Goal: Transaction & Acquisition: Purchase product/service

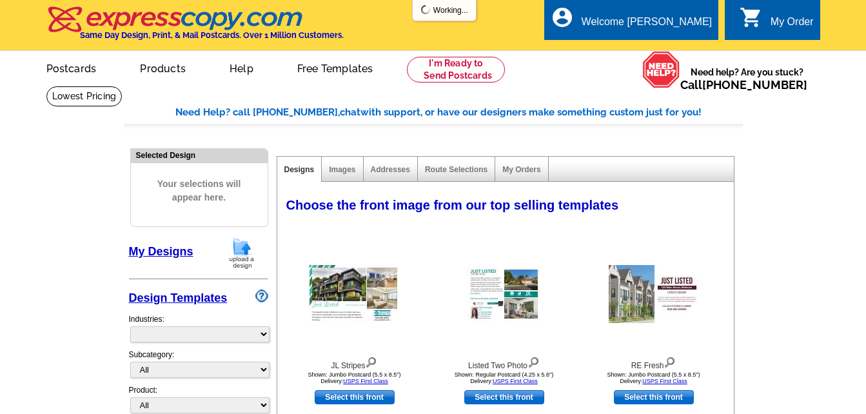
select select "785"
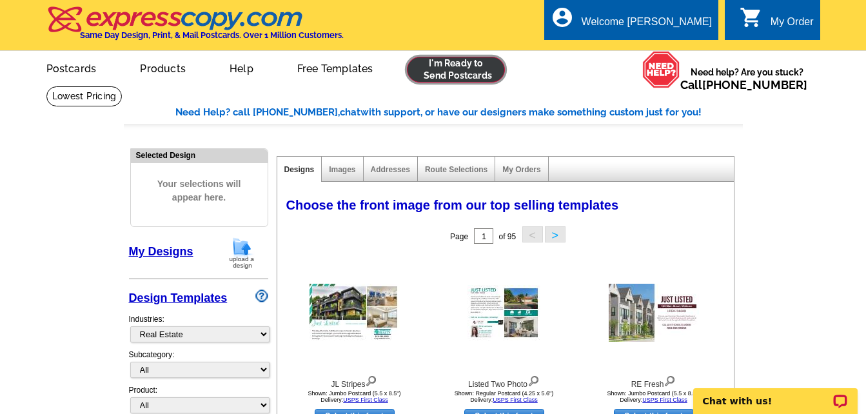
click at [477, 66] on link at bounding box center [456, 70] width 99 height 26
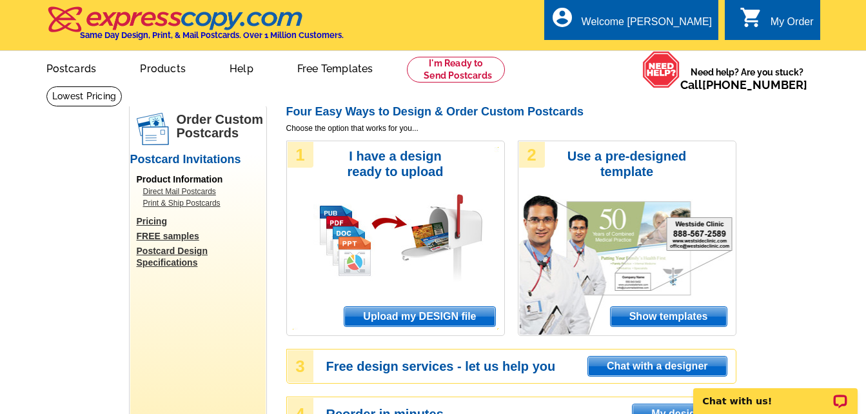
click at [629, 313] on span "Show templates" at bounding box center [669, 316] width 116 height 19
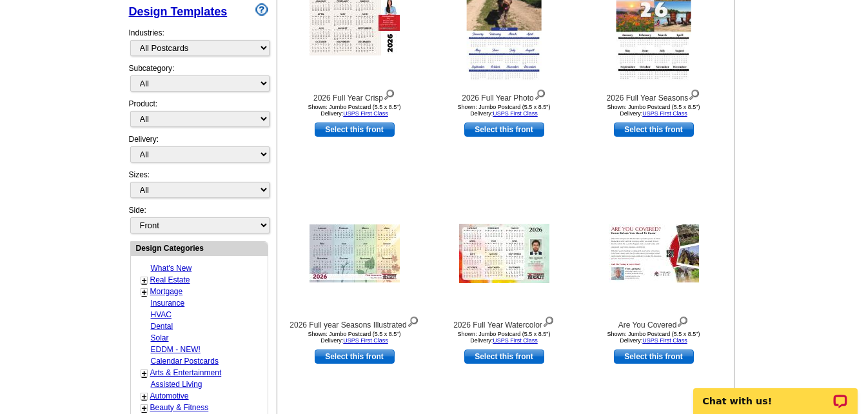
scroll to position [288, 0]
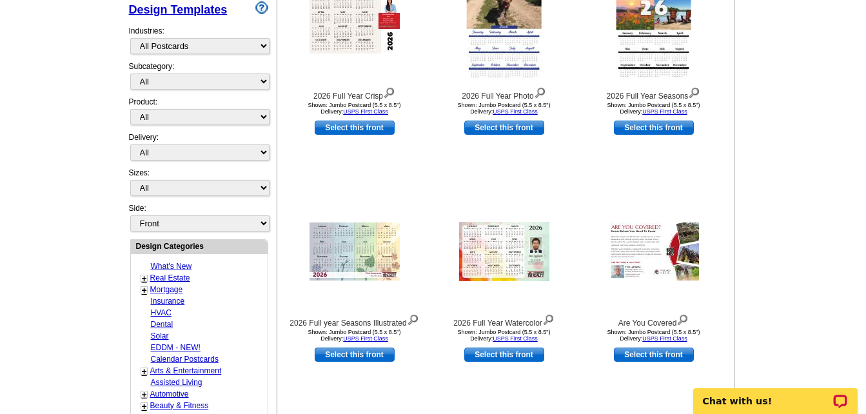
click at [182, 279] on link "Real Estate" at bounding box center [170, 277] width 40 height 9
select select "785"
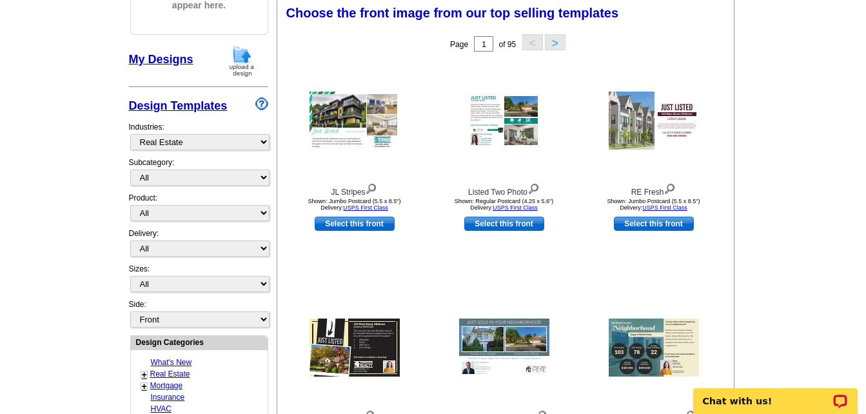
scroll to position [191, 0]
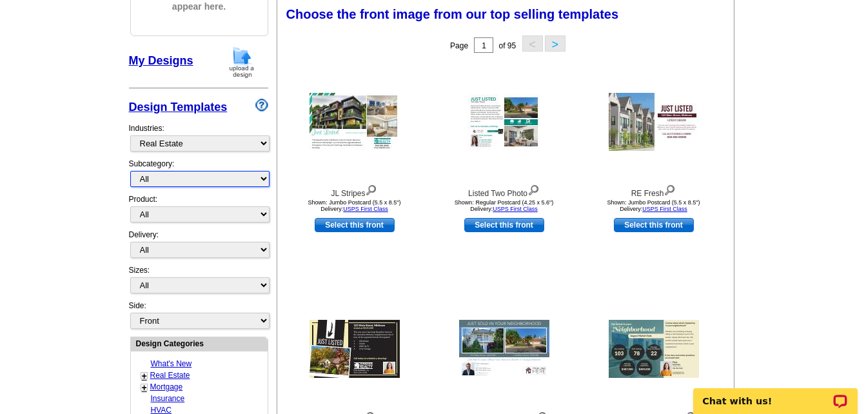
click at [210, 177] on select "All RE/MAX® Referrals Keller Williams® Berkshire Hathaway Home Services Century…" at bounding box center [199, 179] width 139 height 16
select select "807"
click at [130, 172] on select "All RE/MAX® Referrals Keller Williams® Berkshire Hathaway Home Services Century…" at bounding box center [199, 179] width 139 height 16
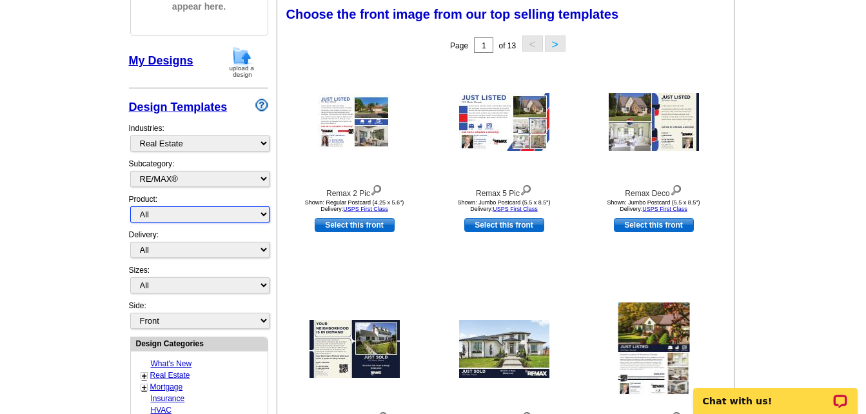
click at [201, 216] on select "All Postcards Letters and flyers Business Cards Door Hangers Greeting Cards" at bounding box center [199, 214] width 139 height 16
select select "1"
click at [130, 207] on select "All Postcards Letters and flyers Business Cards Door Hangers Greeting Cards" at bounding box center [199, 214] width 139 height 16
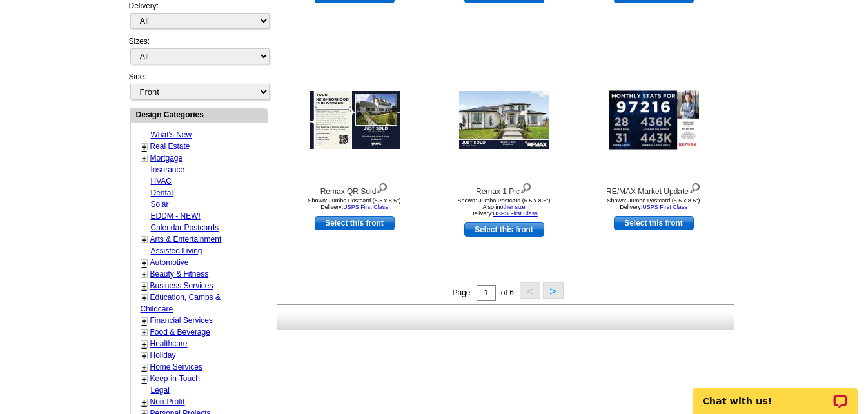
scroll to position [422, 0]
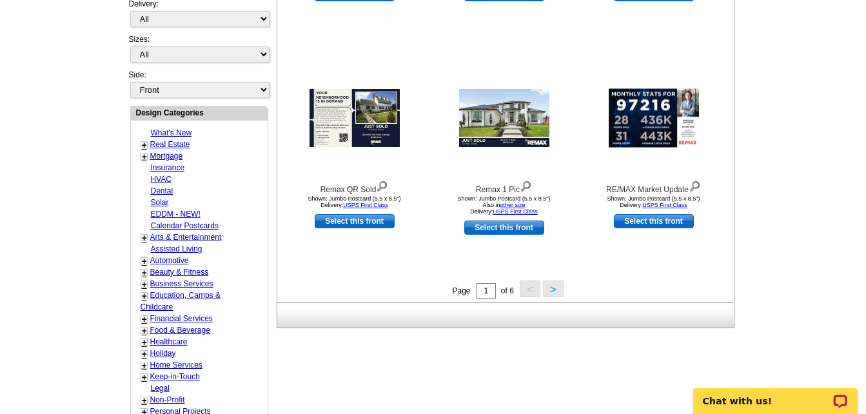
click at [553, 289] on button ">" at bounding box center [553, 288] width 21 height 16
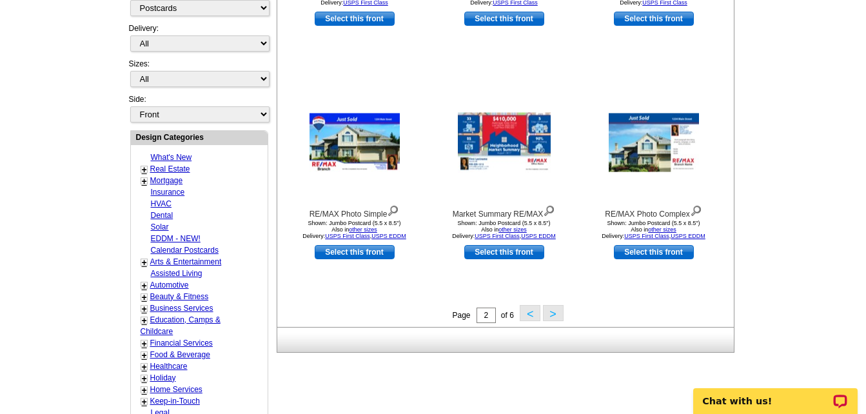
scroll to position [475, 0]
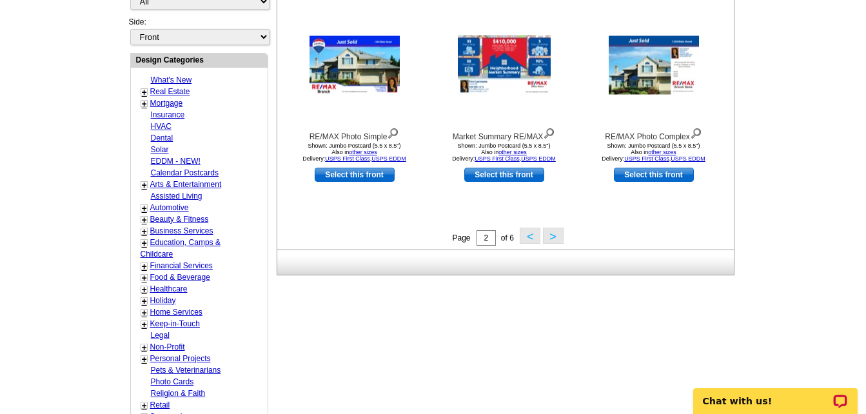
click at [550, 234] on button ">" at bounding box center [553, 236] width 21 height 16
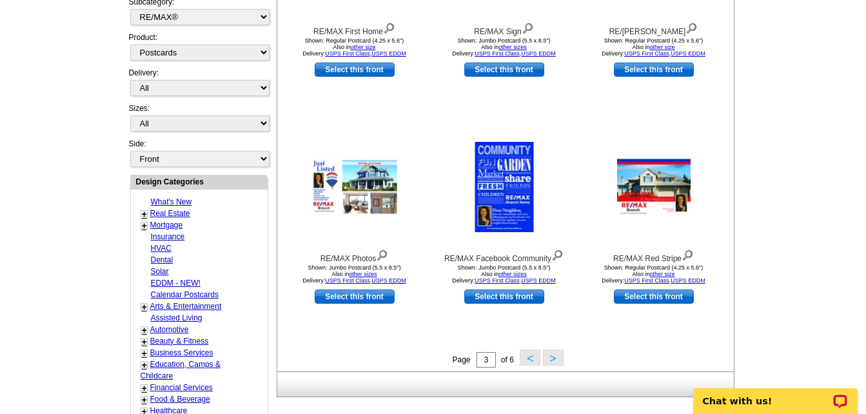
scroll to position [424, 0]
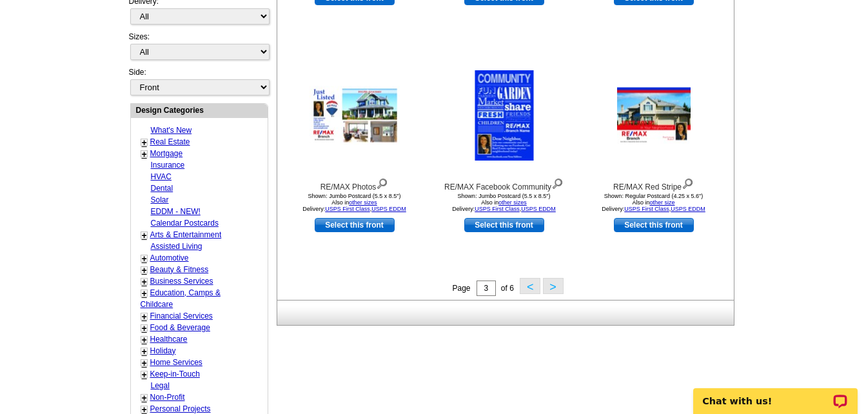
click at [546, 289] on button ">" at bounding box center [553, 286] width 21 height 16
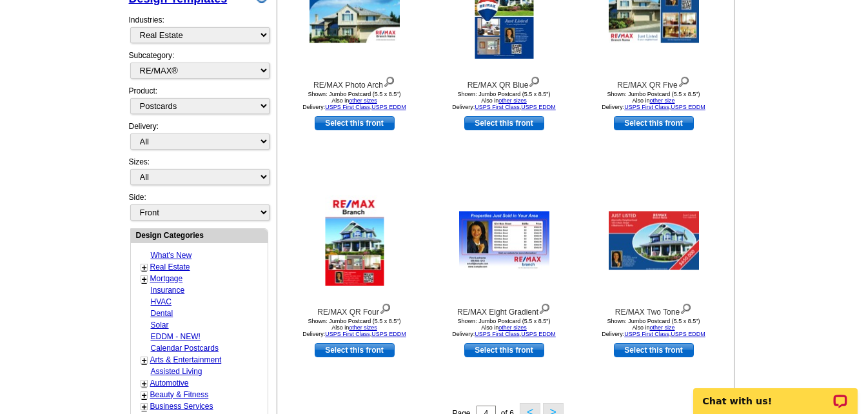
scroll to position [448, 0]
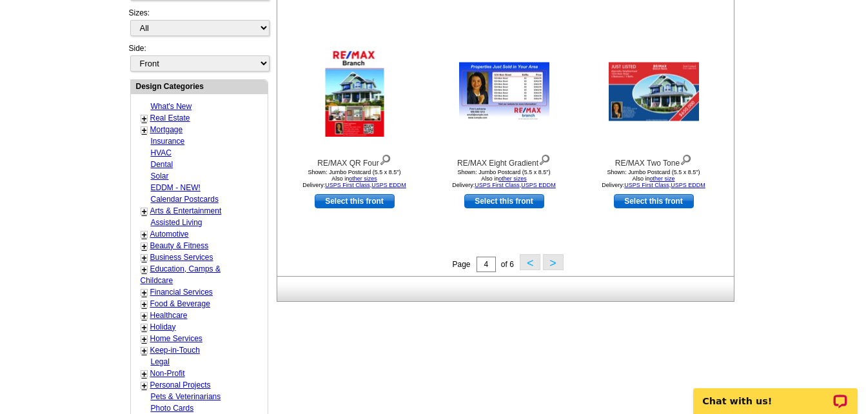
click at [551, 262] on button ">" at bounding box center [553, 262] width 21 height 16
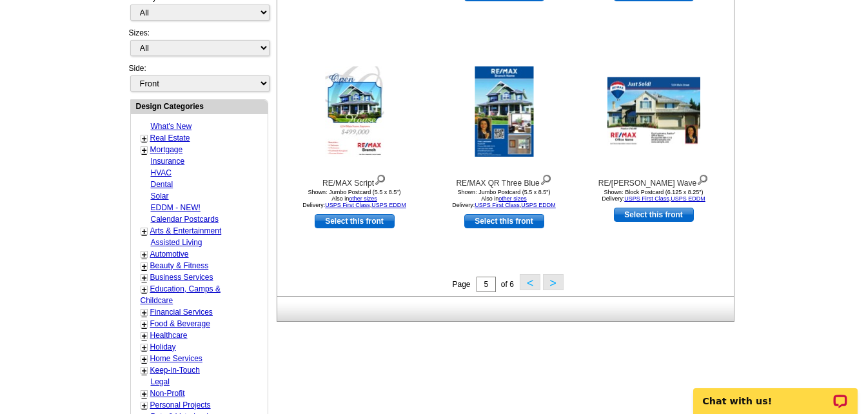
scroll to position [421, 0]
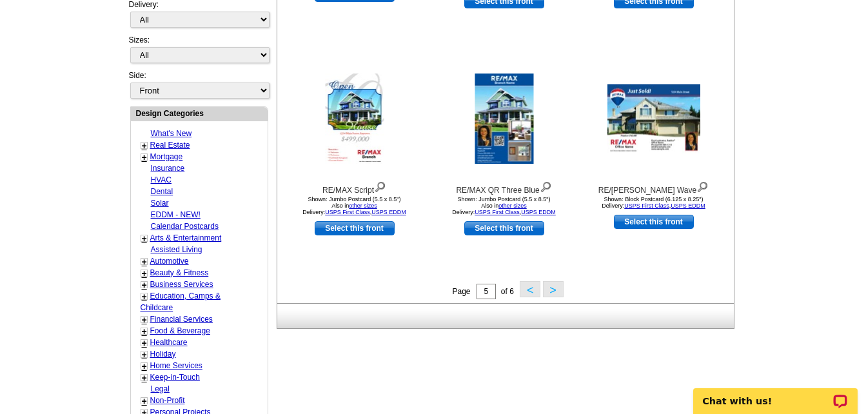
click at [558, 290] on button ">" at bounding box center [553, 289] width 21 height 16
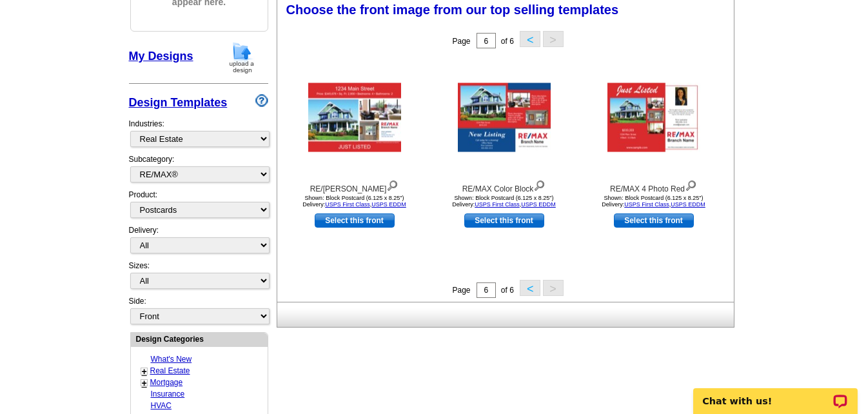
scroll to position [191, 0]
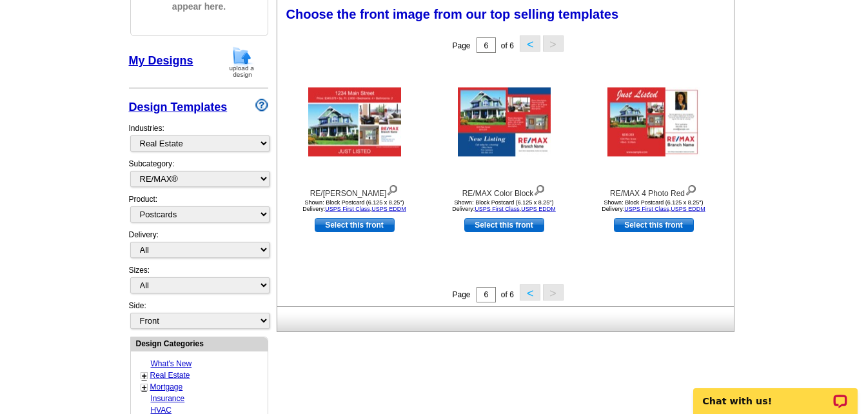
click at [531, 293] on button "<" at bounding box center [530, 292] width 21 height 16
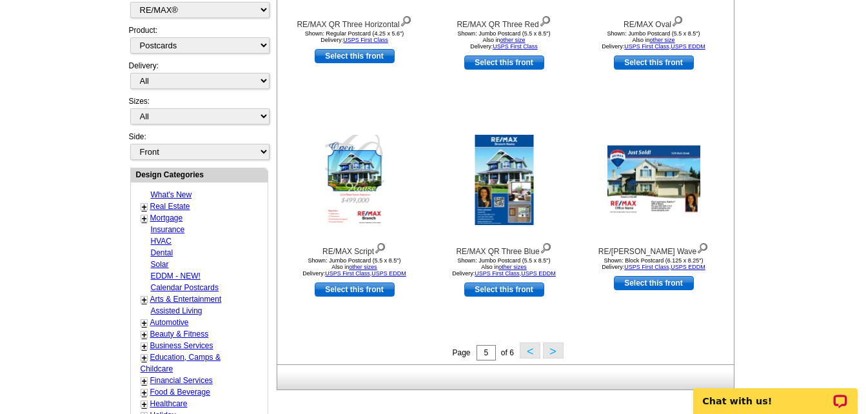
scroll to position [366, 0]
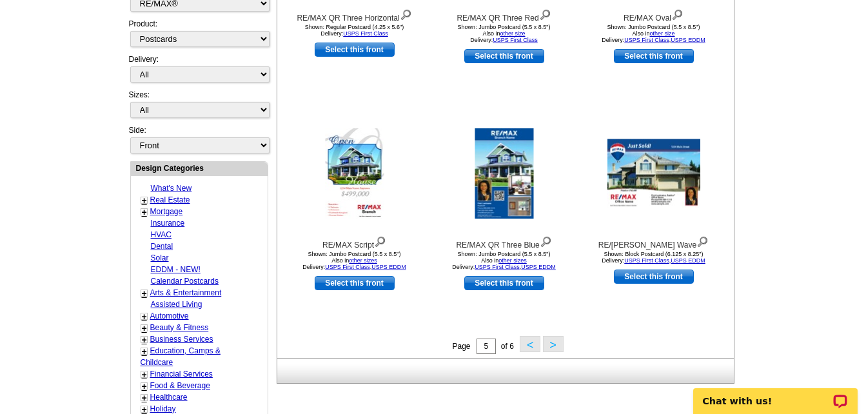
click at [526, 342] on button "<" at bounding box center [530, 344] width 21 height 16
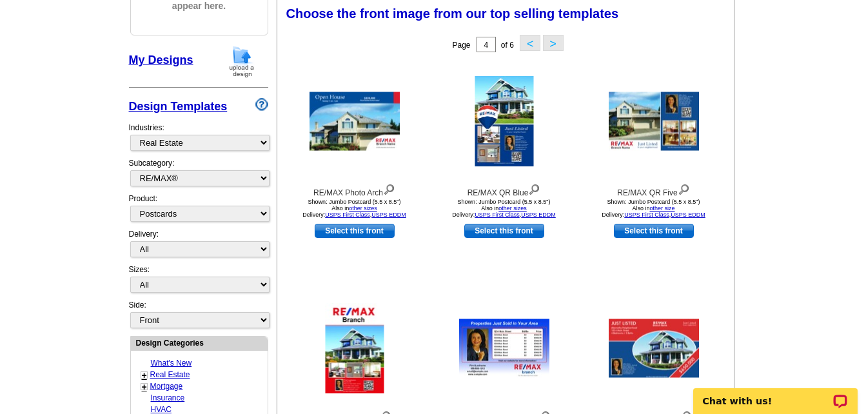
scroll to position [191, 0]
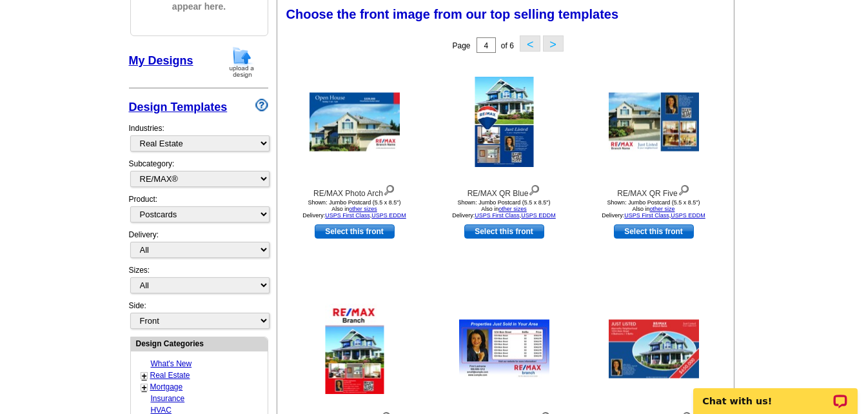
click at [530, 41] on button "<" at bounding box center [530, 43] width 21 height 16
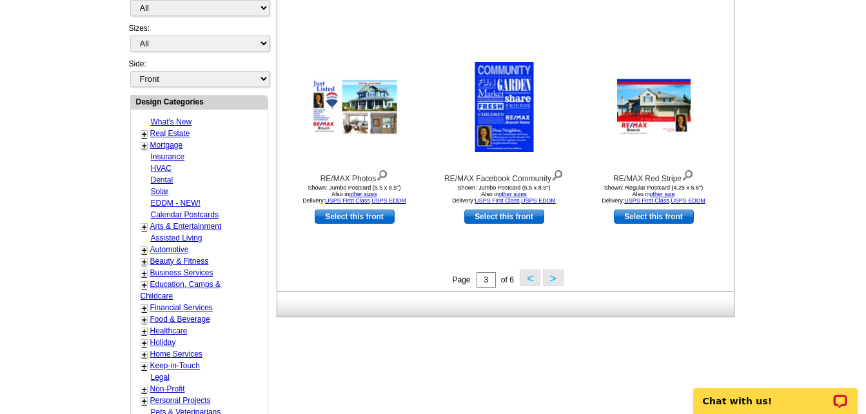
scroll to position [435, 0]
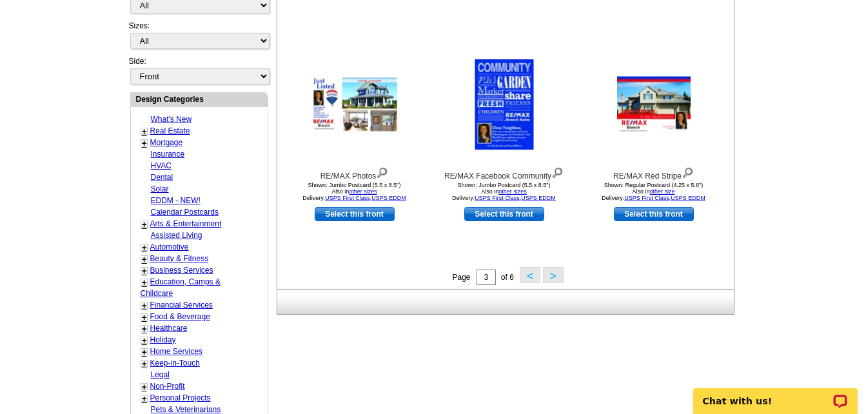
click at [532, 275] on button "<" at bounding box center [530, 275] width 21 height 16
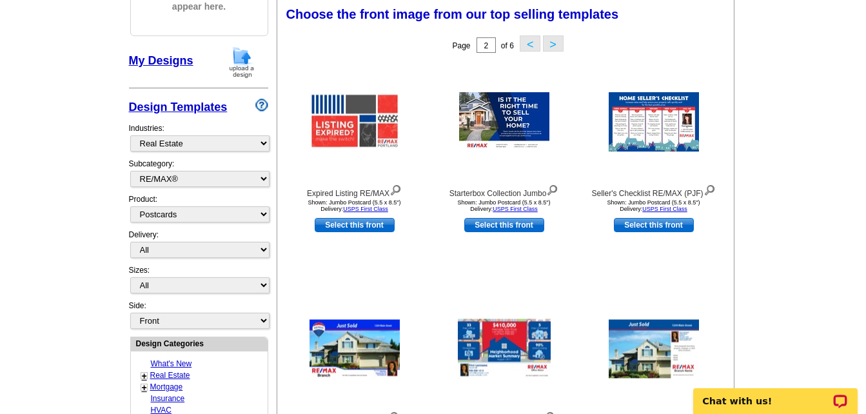
scroll to position [368, 0]
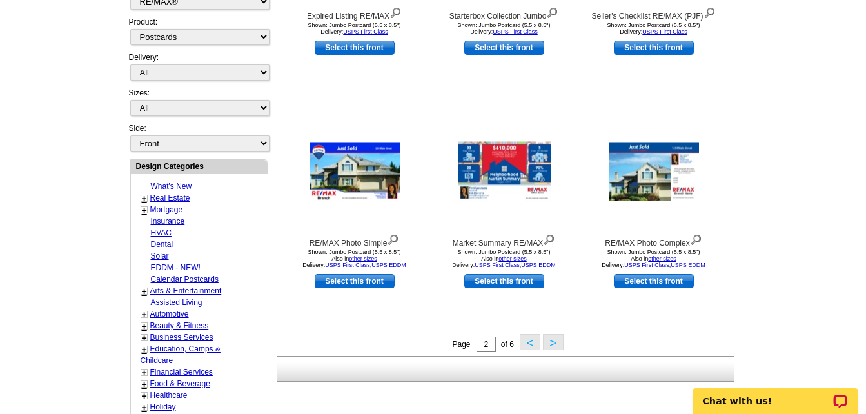
click at [527, 340] on button "<" at bounding box center [530, 342] width 21 height 16
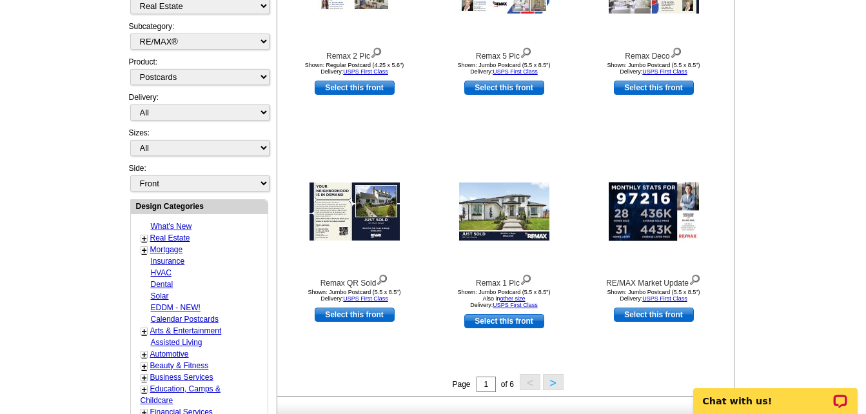
scroll to position [342, 0]
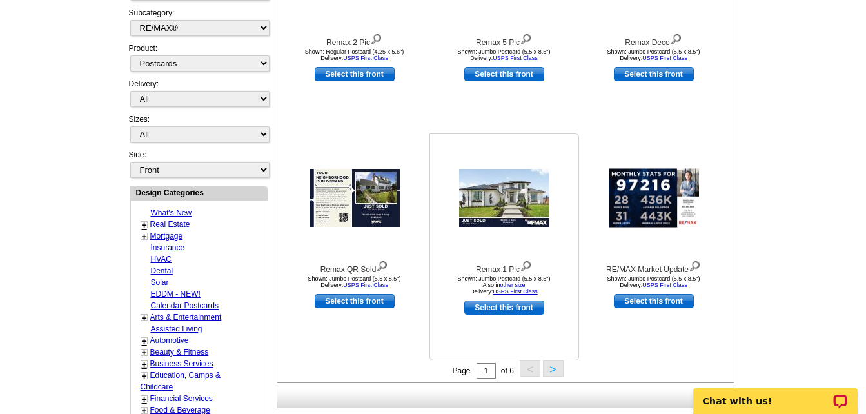
click at [532, 307] on link "Select this front" at bounding box center [504, 307] width 80 height 14
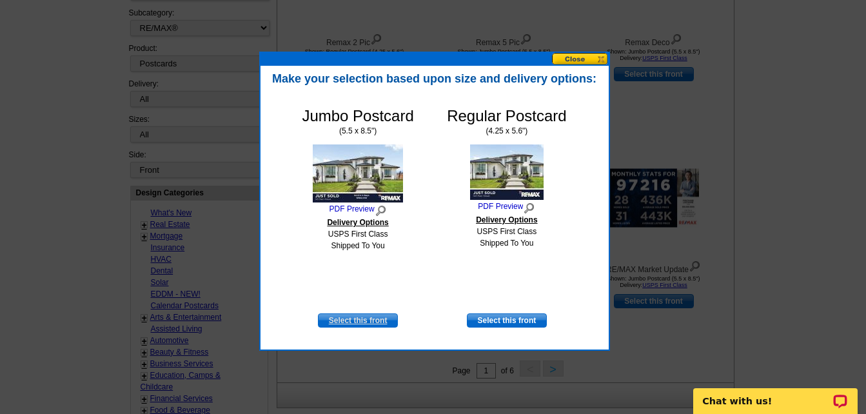
click at [382, 320] on link "Select this front" at bounding box center [358, 320] width 80 height 14
select select "2"
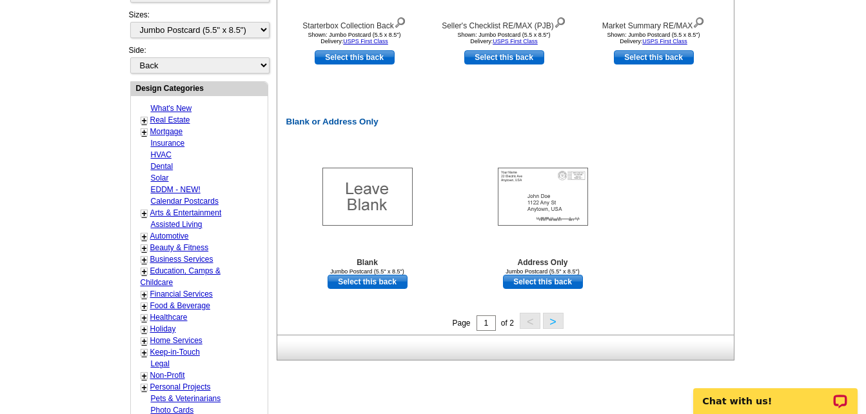
scroll to position [630, 0]
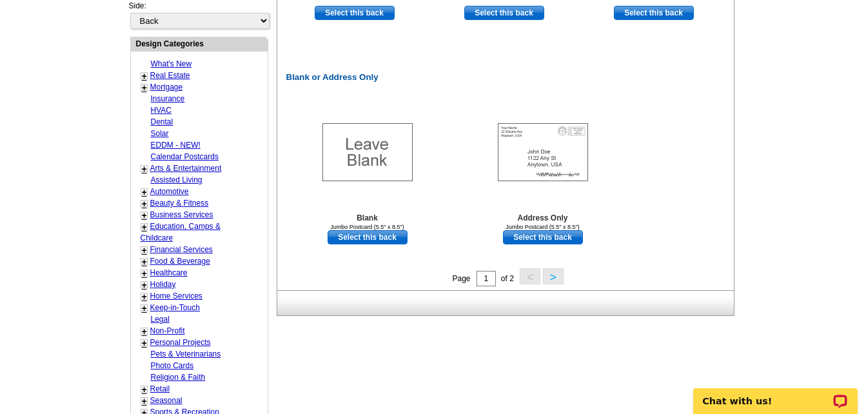
click at [558, 279] on button ">" at bounding box center [553, 276] width 21 height 16
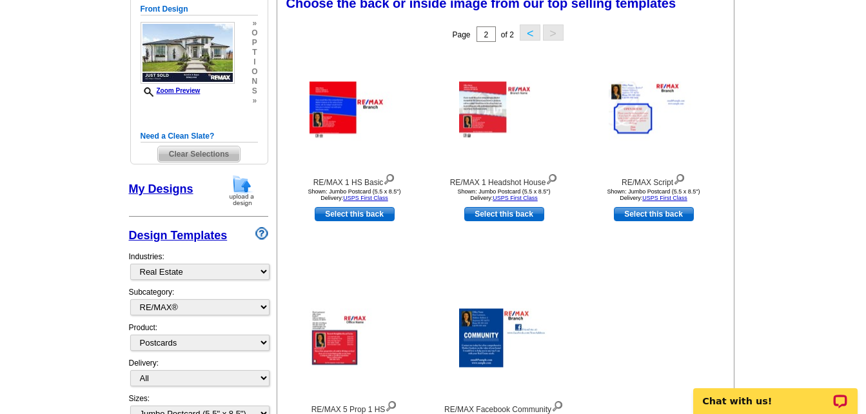
scroll to position [191, 0]
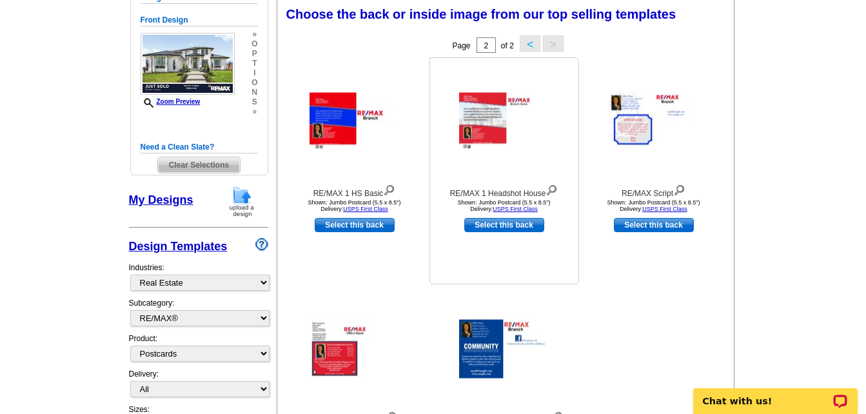
click at [510, 228] on link "Select this back" at bounding box center [504, 225] width 80 height 14
select select "front"
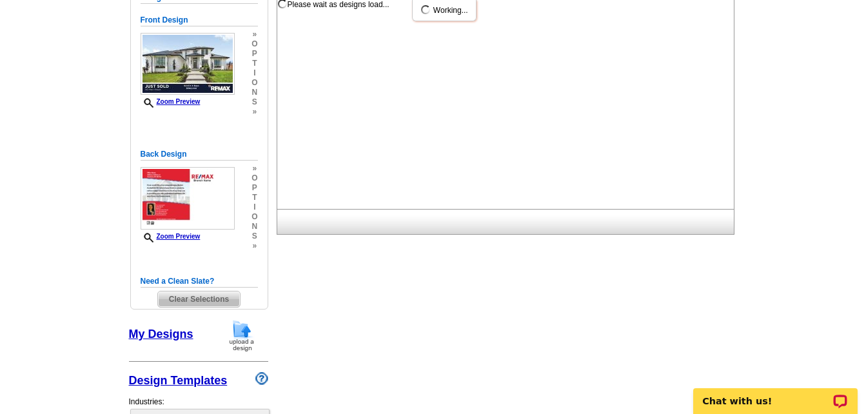
scroll to position [0, 0]
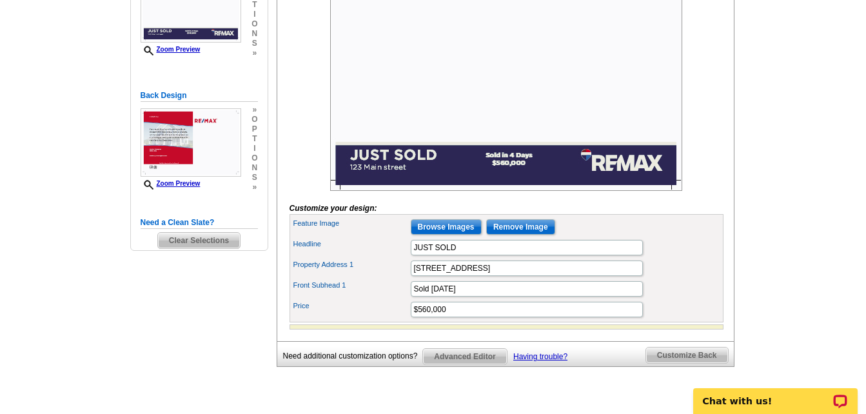
scroll to position [273, 0]
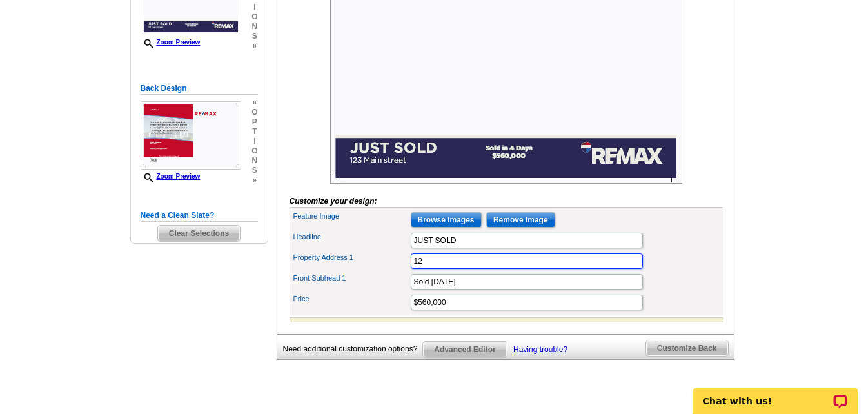
type input "1"
type input "114 E Elm St, Silver Lake WI 53170"
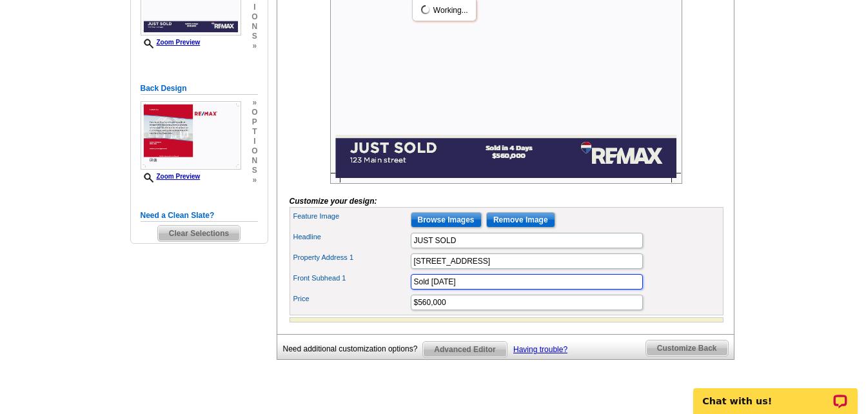
scroll to position [0, 0]
click at [482, 290] on input "Sold in 4 Days" at bounding box center [527, 281] width 232 height 15
type input "S"
click at [478, 310] on input "$560,000" at bounding box center [527, 302] width 232 height 15
click at [478, 310] on input "$45" at bounding box center [527, 302] width 232 height 15
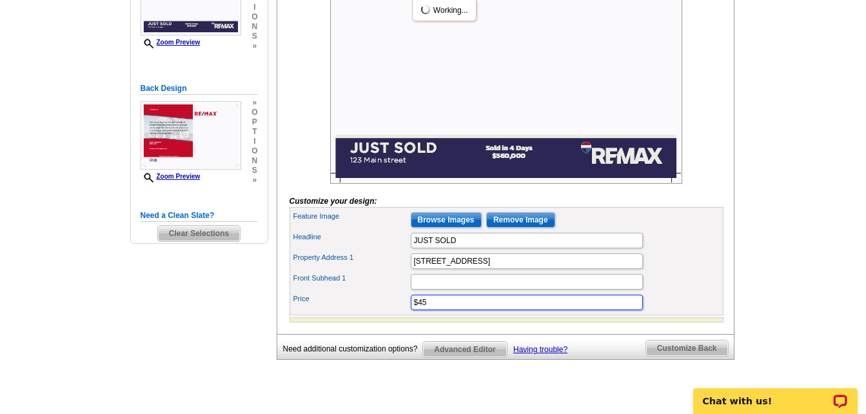
click at [471, 310] on input "$45" at bounding box center [527, 302] width 232 height 15
type input "$415,000"
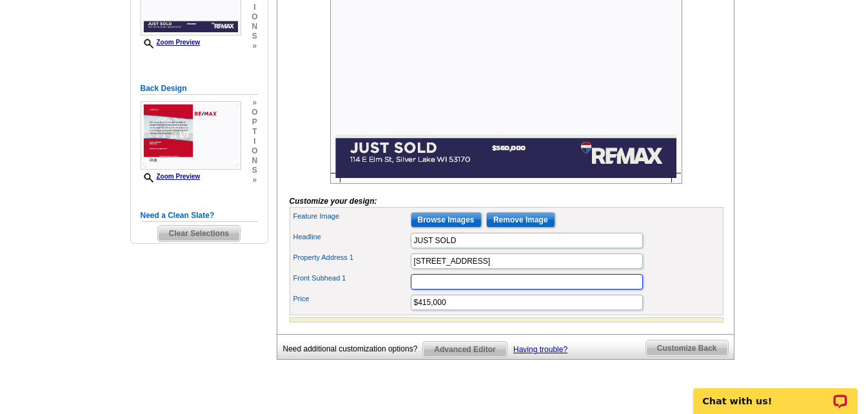
click at [487, 290] on input "Front Subhead 1" at bounding box center [527, 281] width 232 height 15
type input "Sold in your neighborhood"
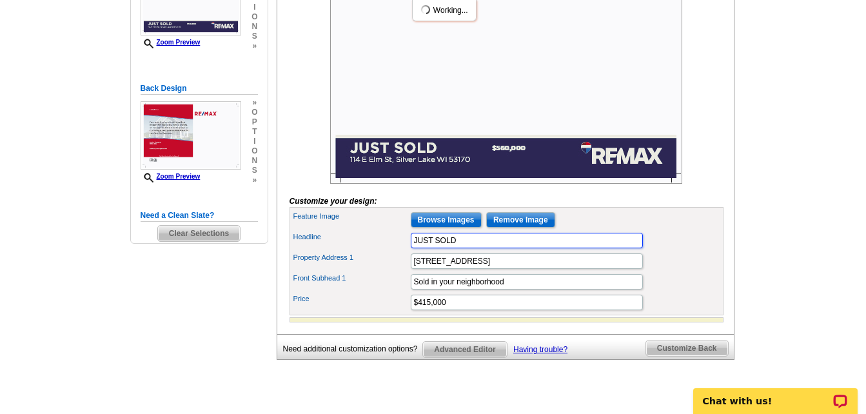
click at [602, 248] on input "JUST SOLD" at bounding box center [527, 240] width 232 height 15
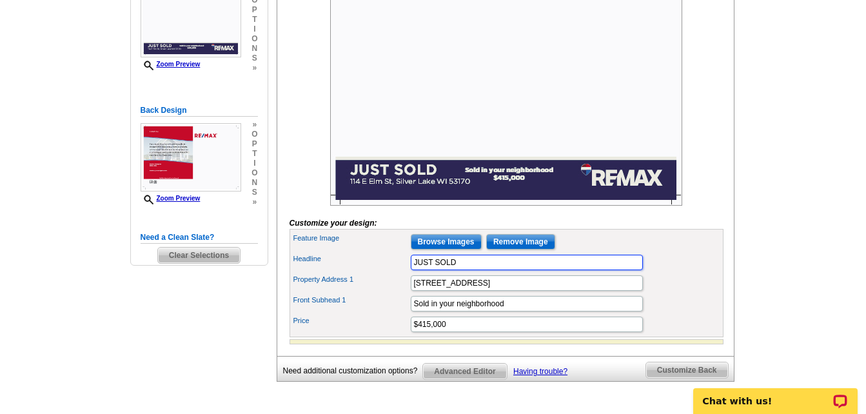
scroll to position [253, 0]
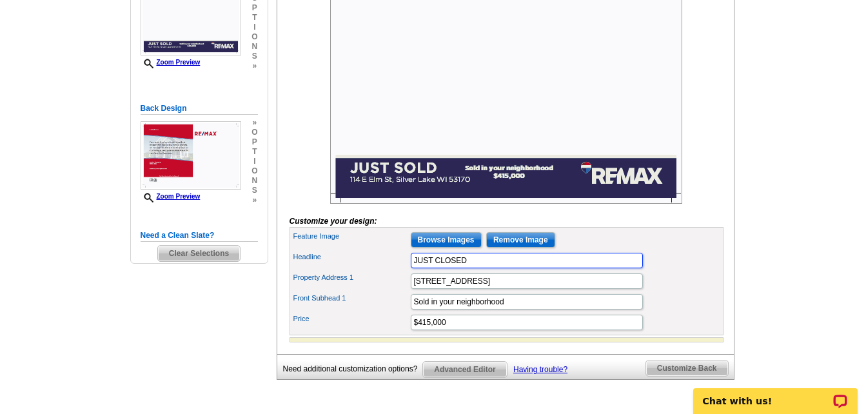
type input "JUST CLOSED"
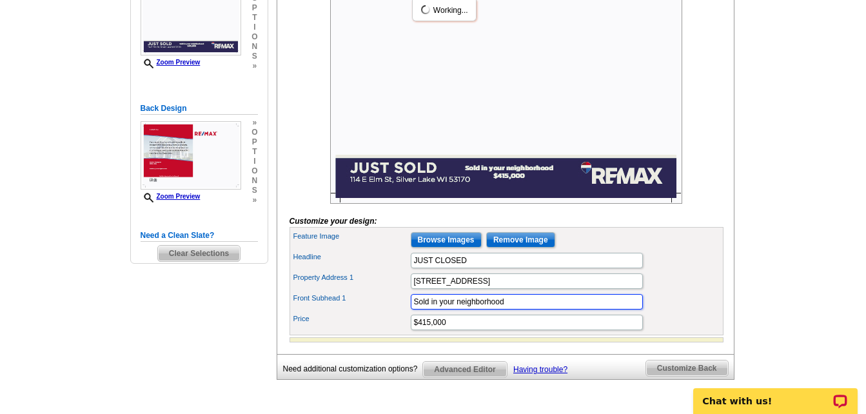
click at [582, 309] on input "Sold in your neighborhood" at bounding box center [527, 301] width 232 height 15
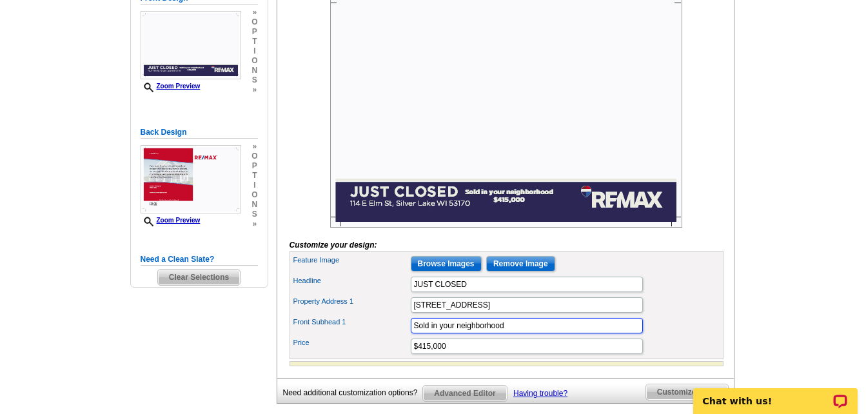
scroll to position [248, 0]
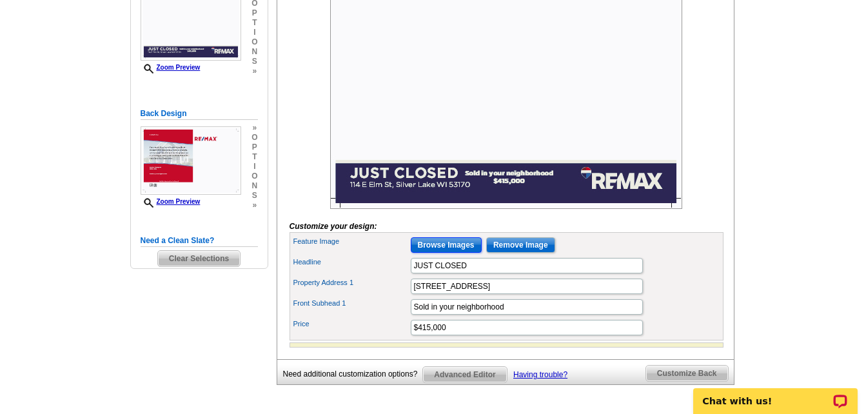
click at [456, 253] on input "Browse Images" at bounding box center [446, 244] width 71 height 15
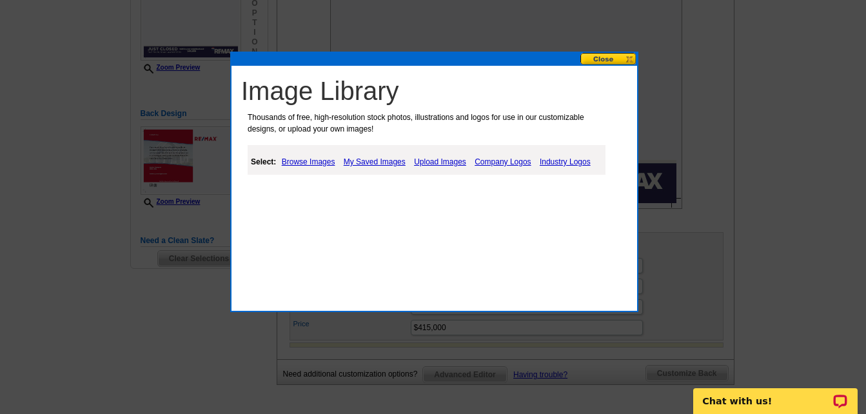
click at [426, 161] on link "Upload Images" at bounding box center [440, 161] width 59 height 15
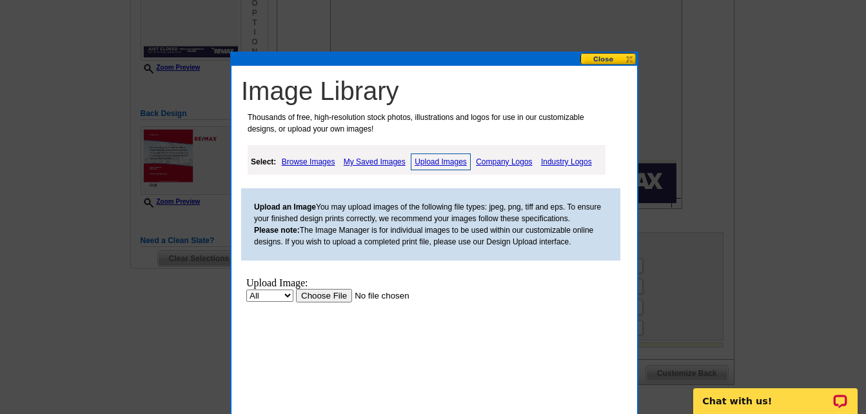
scroll to position [0, 0]
click at [327, 294] on input "file" at bounding box center [377, 296] width 163 height 14
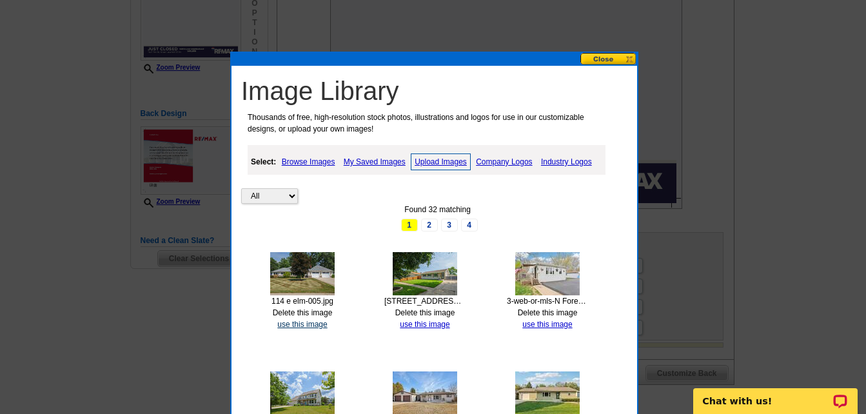
click at [313, 324] on link "use this image" at bounding box center [302, 324] width 50 height 9
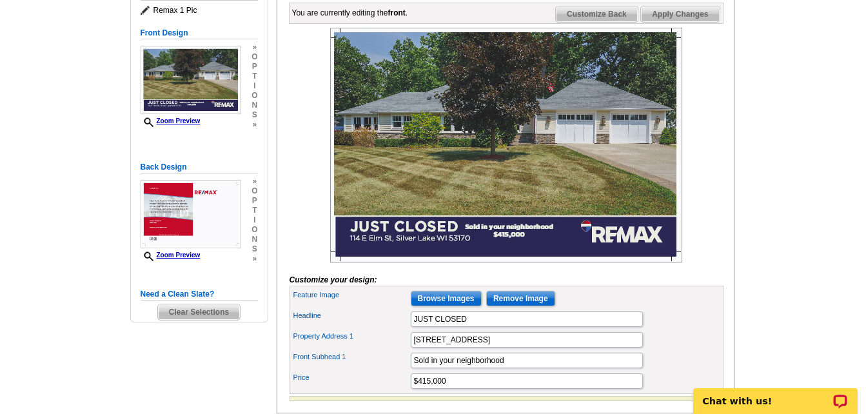
scroll to position [186, 0]
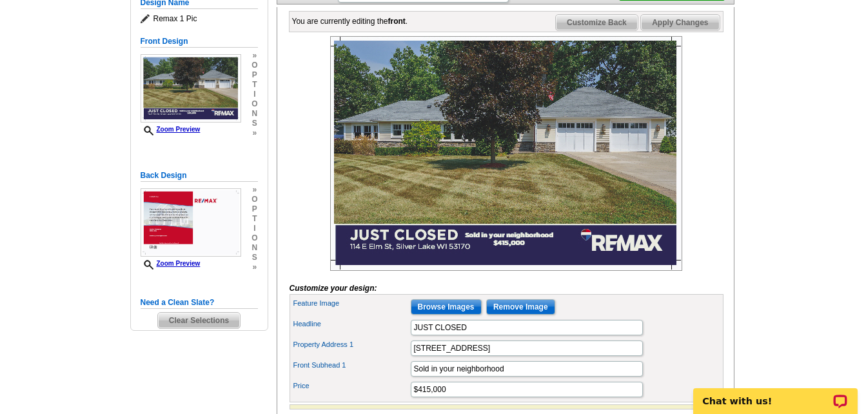
click at [614, 30] on span "Customize Back" at bounding box center [597, 22] width 82 height 15
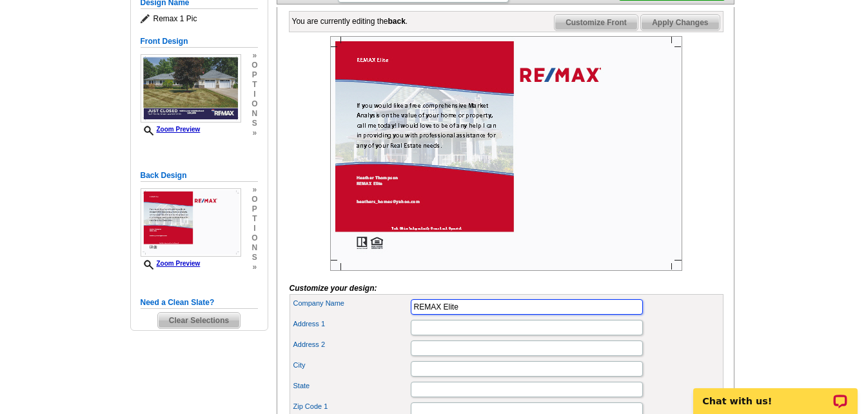
click at [424, 315] on input "REMAX Elite" at bounding box center [527, 306] width 232 height 15
type input "RE/MAX Elite"
click at [443, 335] on input "Address 1" at bounding box center [527, 327] width 232 height 15
type input "6905 Greenbay Rd"
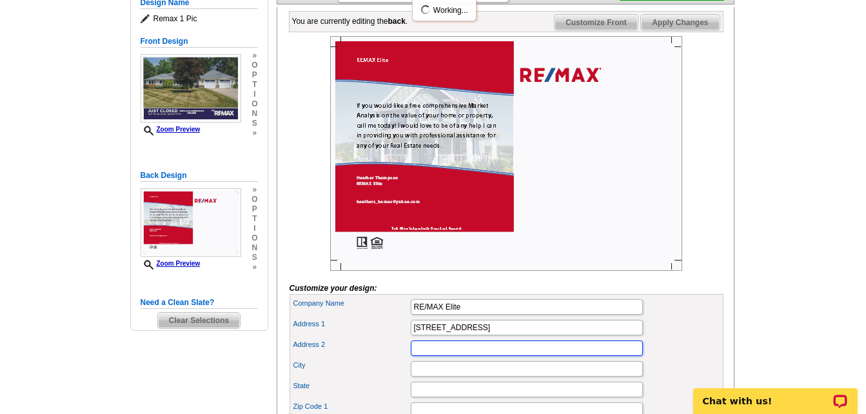
type input "STE 202"
type input "Kenosha"
type input "WI"
type input "53142"
type input "262-206-0494"
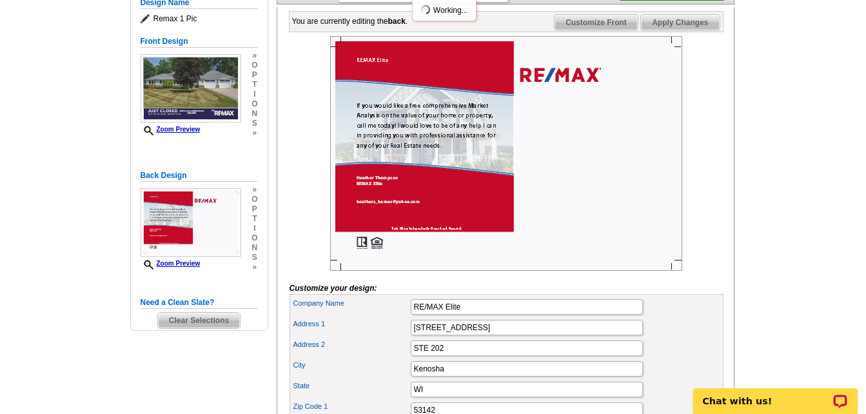
type input "SalesByHeather.com"
type input "RE/MAX Elite"
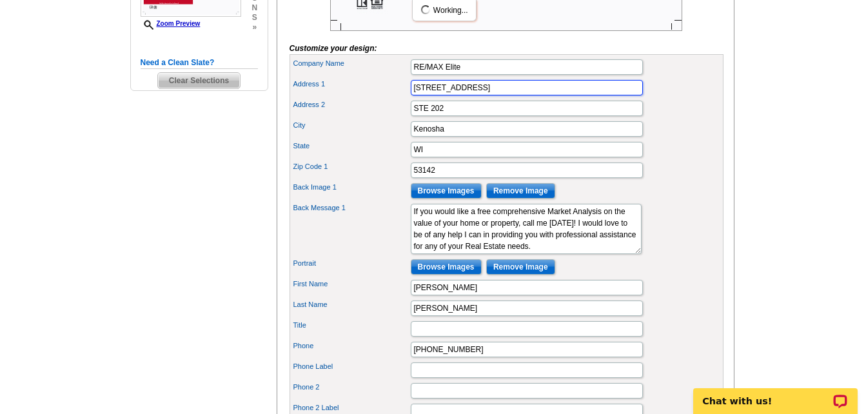
scroll to position [451, 0]
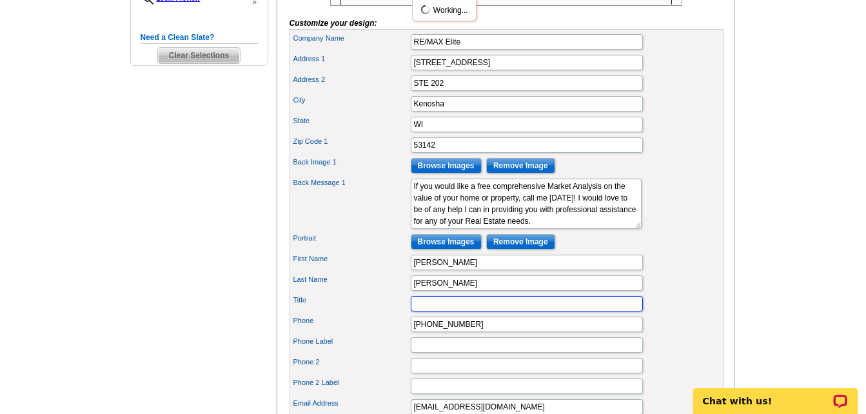
click at [440, 311] on input "Title" at bounding box center [527, 303] width 232 height 15
type input "ABR"
click at [445, 250] on input "Browse Images" at bounding box center [446, 241] width 71 height 15
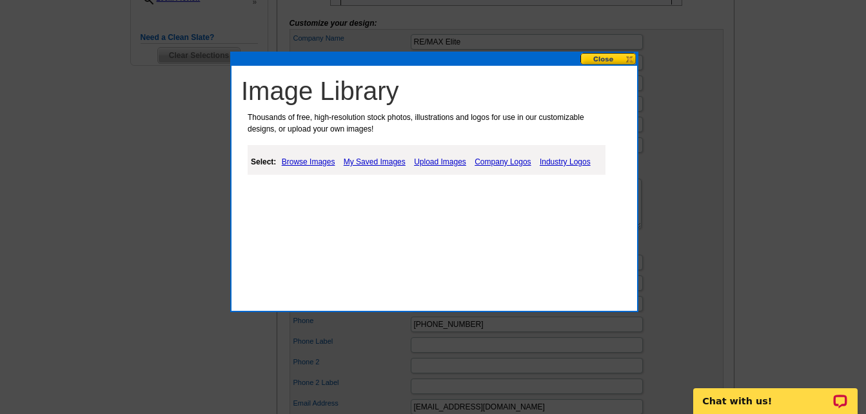
click at [378, 161] on link "My Saved Images" at bounding box center [374, 161] width 68 height 15
click at [357, 164] on link "My Saved Images" at bounding box center [374, 161] width 68 height 15
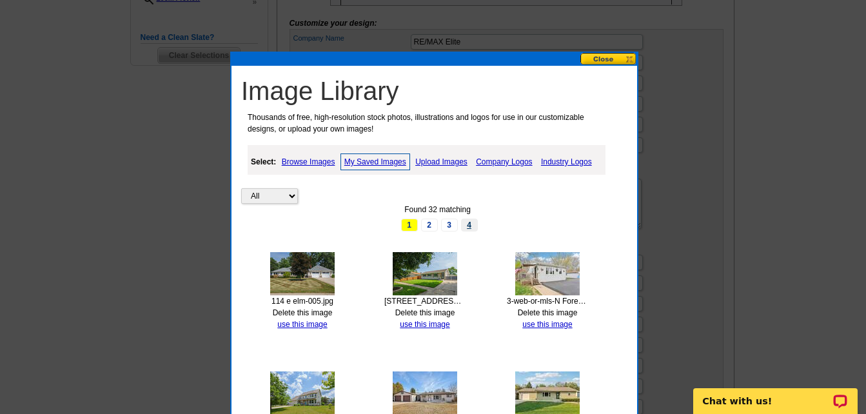
click at [471, 223] on link "4" at bounding box center [469, 225] width 17 height 13
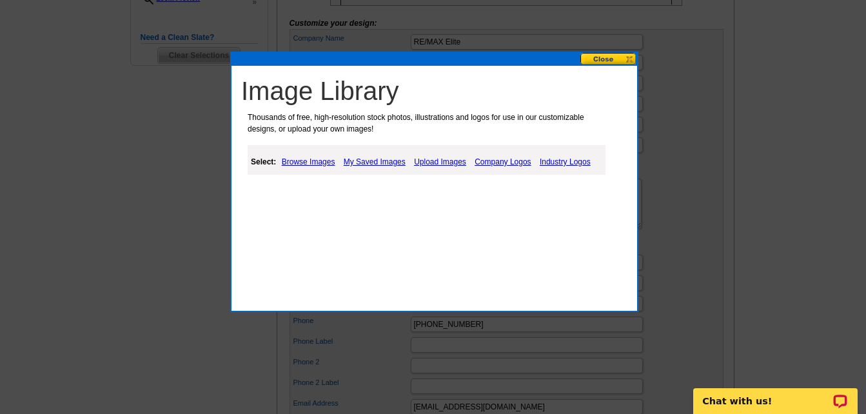
click at [378, 161] on link "My Saved Images" at bounding box center [374, 161] width 68 height 15
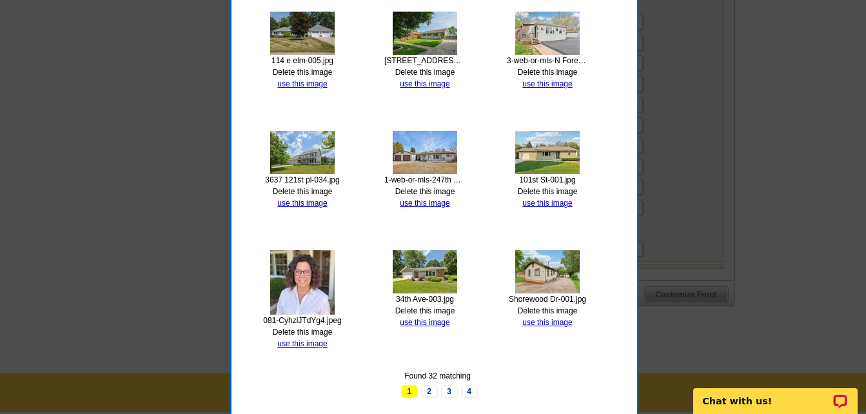
scroll to position [694, 0]
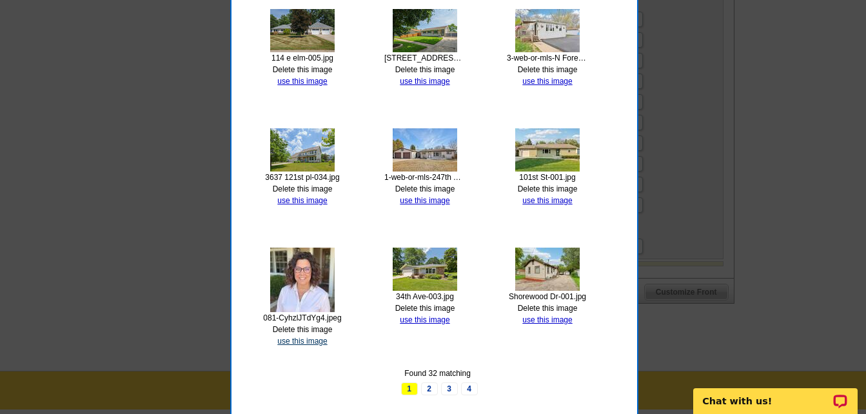
click at [291, 340] on link "use this image" at bounding box center [302, 341] width 50 height 9
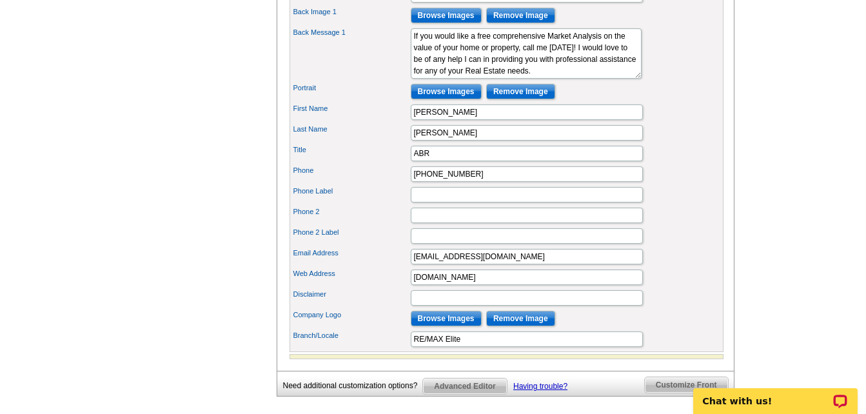
scroll to position [605, 0]
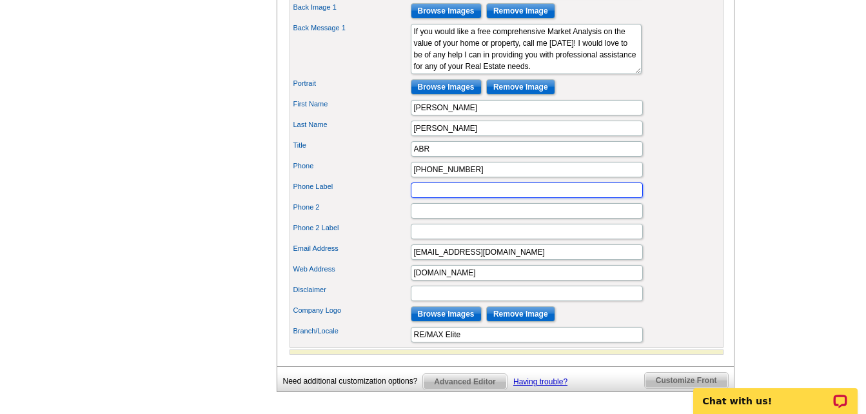
click at [448, 198] on input "Phone Label" at bounding box center [527, 189] width 232 height 15
type input "Cell"
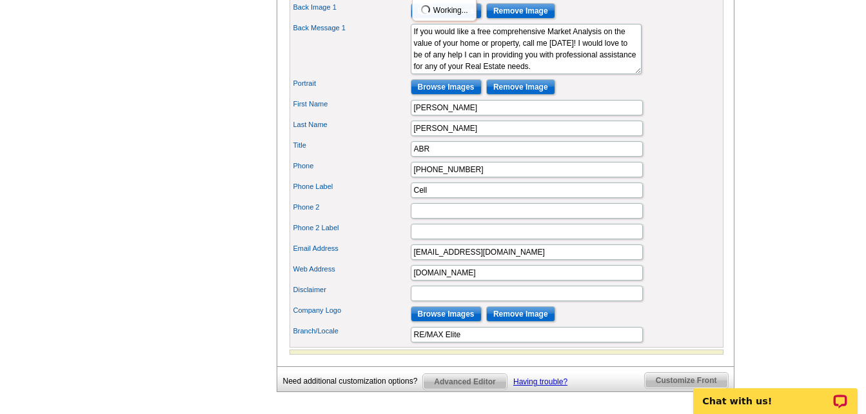
click at [389, 213] on label "Phone 2" at bounding box center [351, 207] width 116 height 11
click at [411, 219] on input "Phone 2" at bounding box center [527, 210] width 232 height 15
click at [488, 301] on input "Disclaimer" at bounding box center [527, 293] width 232 height 15
type input "Equal Housing Opportunity"
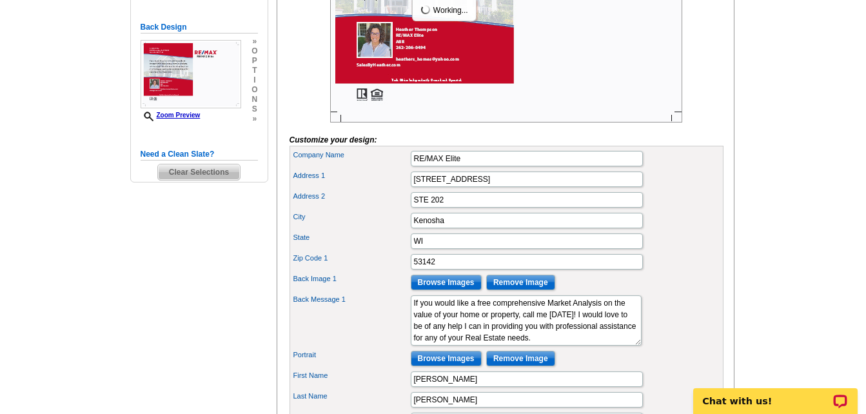
scroll to position [176, 0]
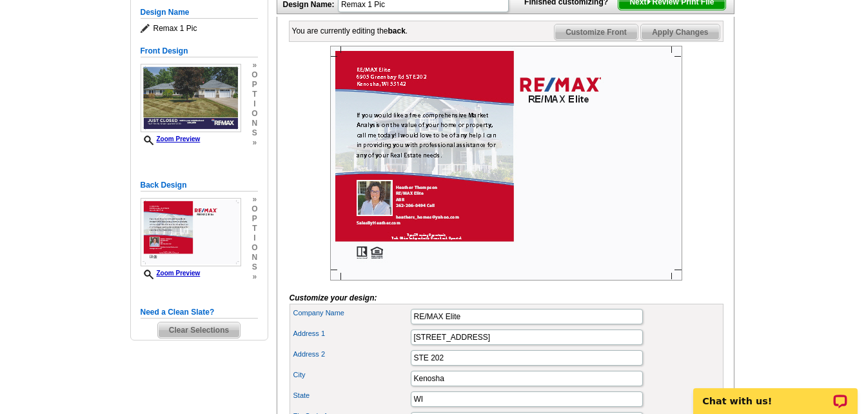
click at [674, 10] on span "Next Review Print File" at bounding box center [671, 1] width 106 height 15
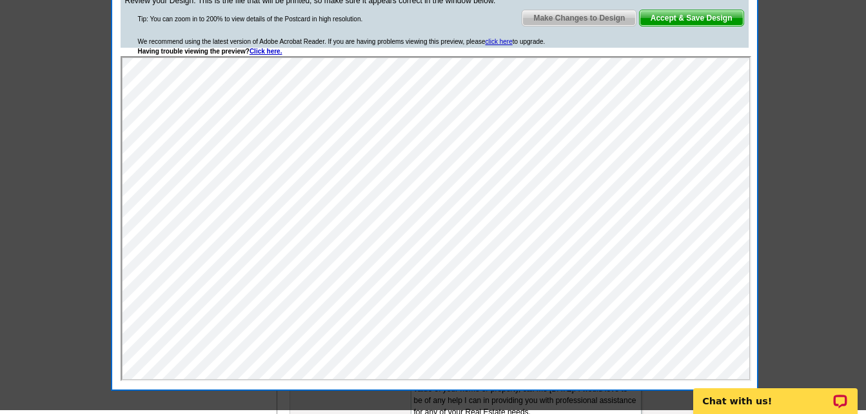
scroll to position [255, 0]
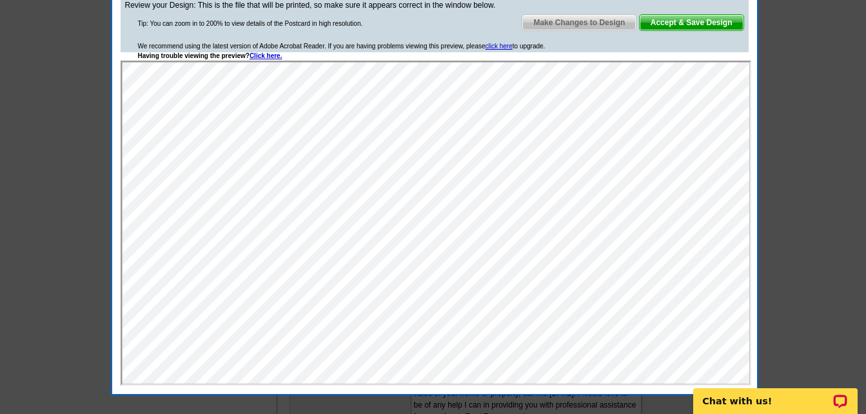
click at [698, 25] on span "Accept & Save Design" at bounding box center [692, 22] width 104 height 15
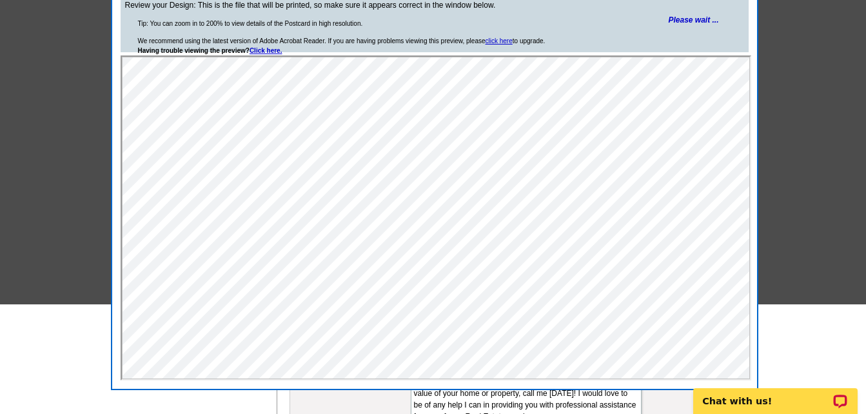
scroll to position [134, 0]
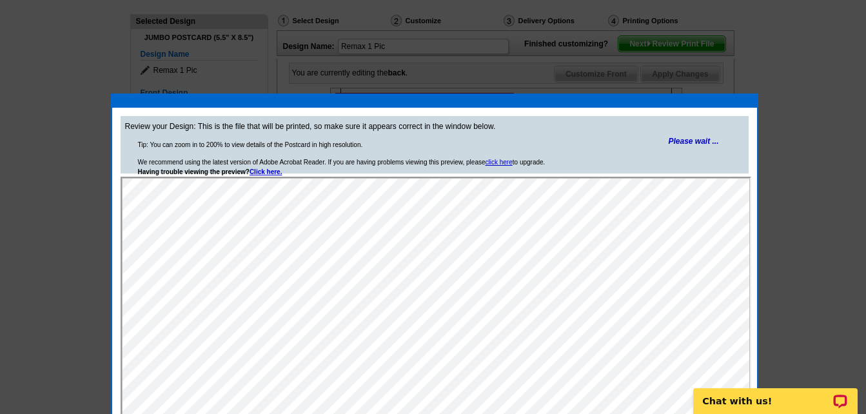
click at [809, 186] on div at bounding box center [433, 140] width 866 height 548
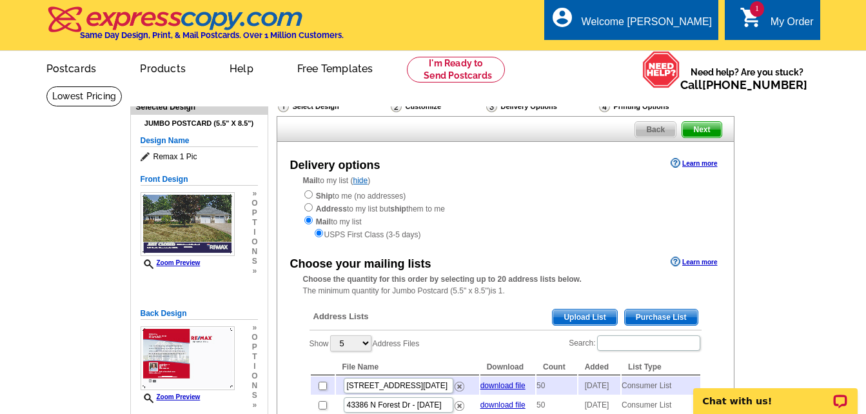
click at [682, 315] on span "Purchase List" at bounding box center [661, 316] width 73 height 15
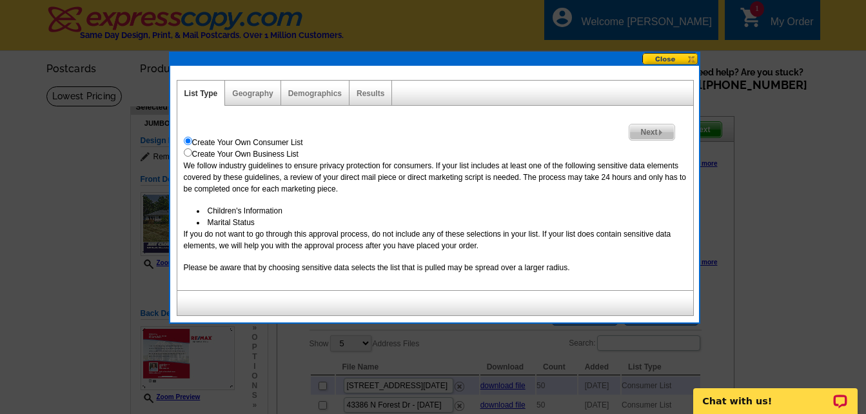
click at [636, 130] on span "Next" at bounding box center [651, 131] width 44 height 15
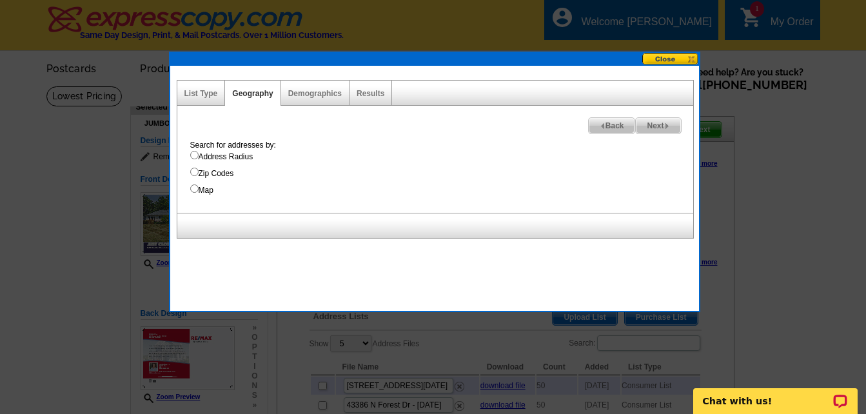
click at [196, 153] on input "Address Radius" at bounding box center [194, 155] width 8 height 8
radio input "true"
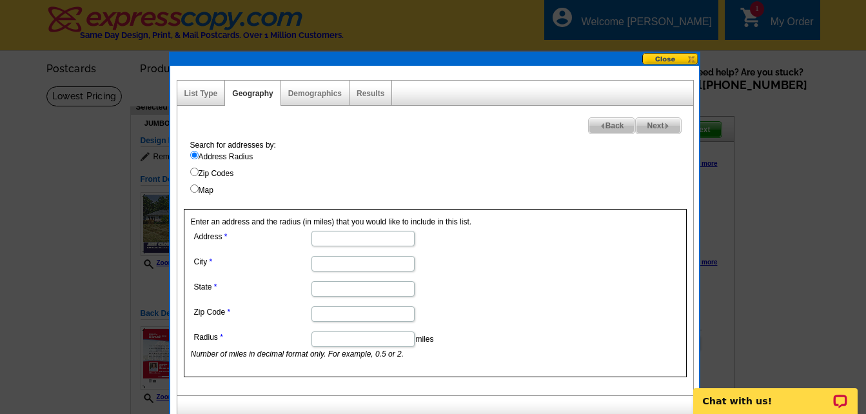
click at [331, 240] on input "Address" at bounding box center [362, 238] width 103 height 15
type input "114 E Elm st"
type input "Salem Lakes WI 53170"
type input "WI"
type input "53170"
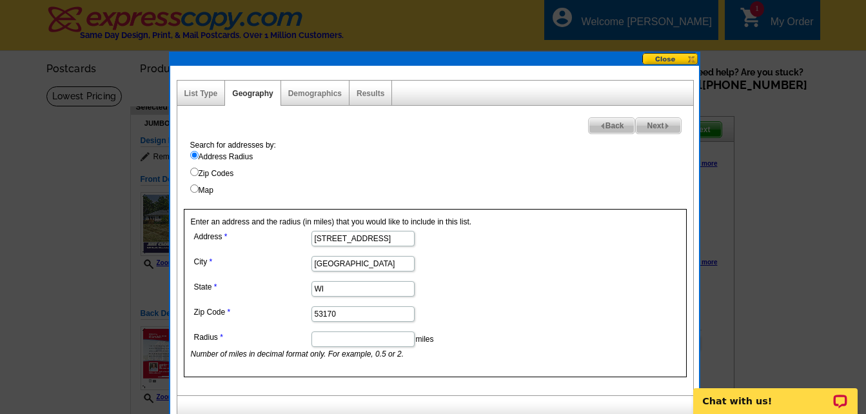
click at [388, 333] on input "Radius" at bounding box center [362, 338] width 103 height 15
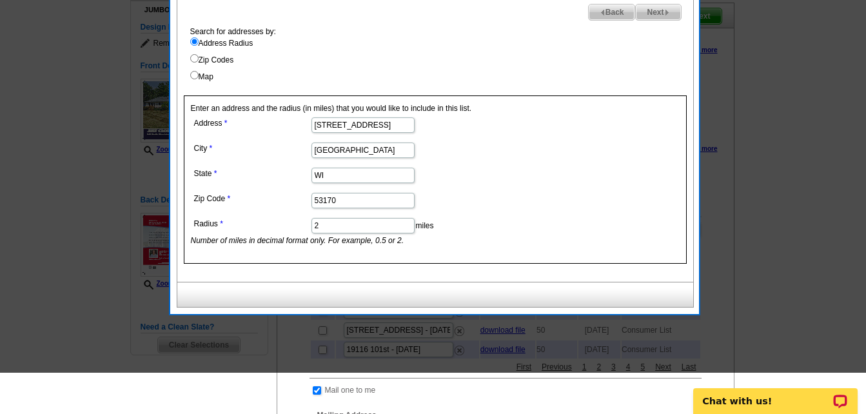
scroll to position [58, 0]
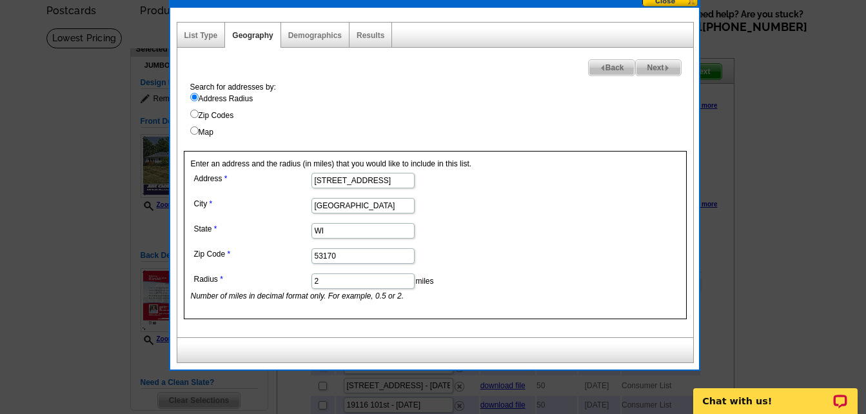
type input "2"
click at [656, 74] on span "Next" at bounding box center [658, 67] width 44 height 15
select select
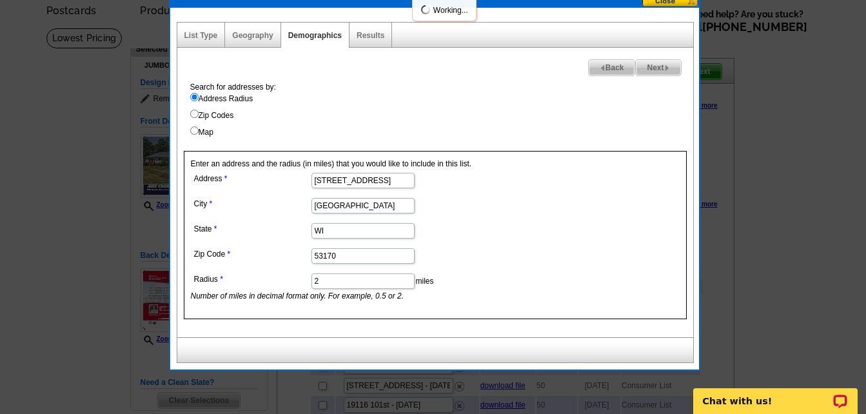
select select
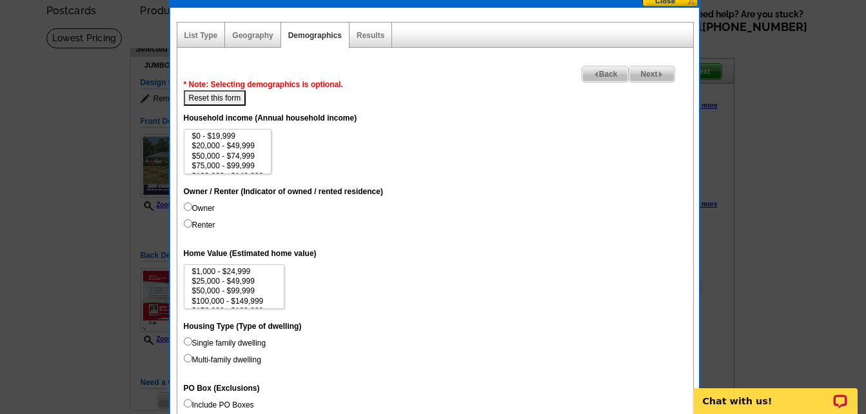
click at [652, 75] on span "Next" at bounding box center [651, 73] width 44 height 15
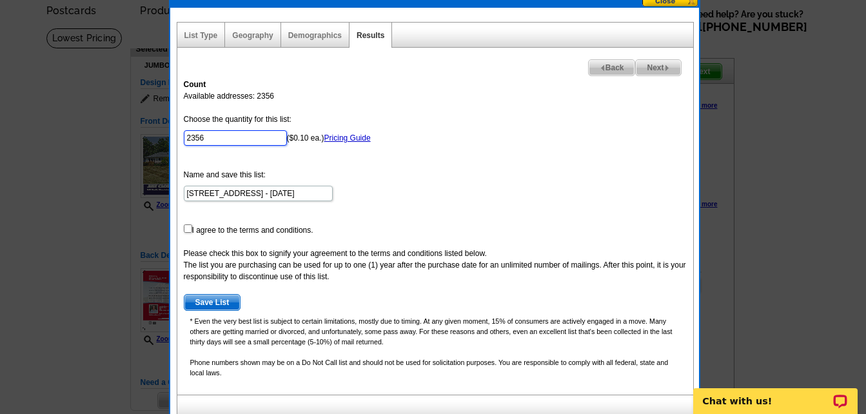
click at [253, 133] on input "2356" at bounding box center [235, 137] width 103 height 15
type input "2"
type input "50"
click at [186, 229] on input "checkbox" at bounding box center [188, 228] width 8 height 8
checkbox input "true"
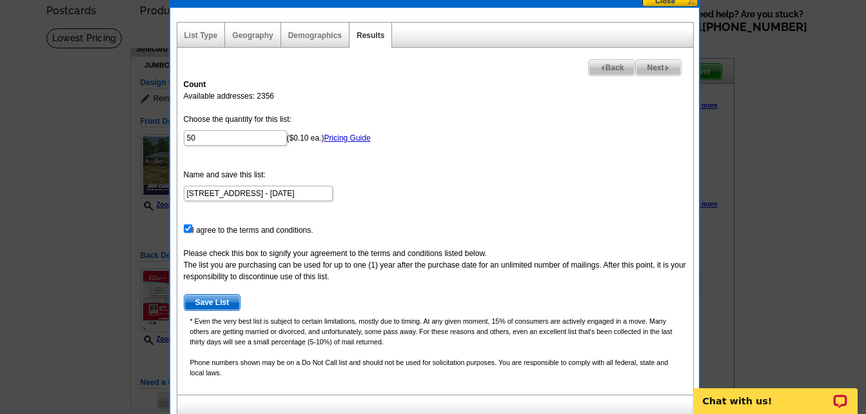
click at [213, 299] on span "Save List" at bounding box center [212, 302] width 56 height 15
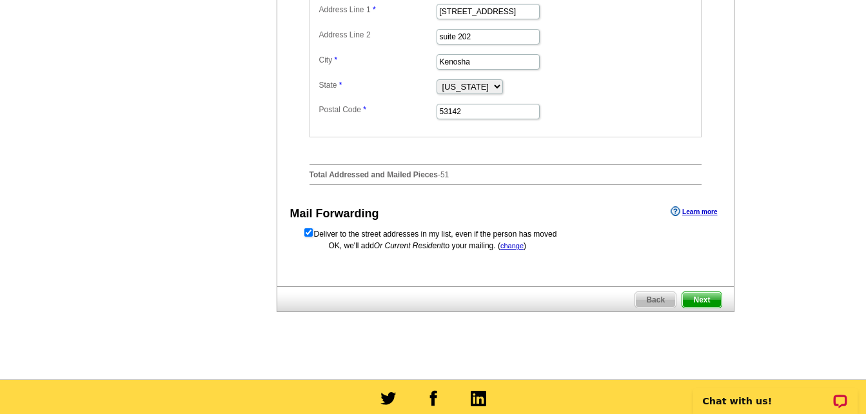
scroll to position [611, 0]
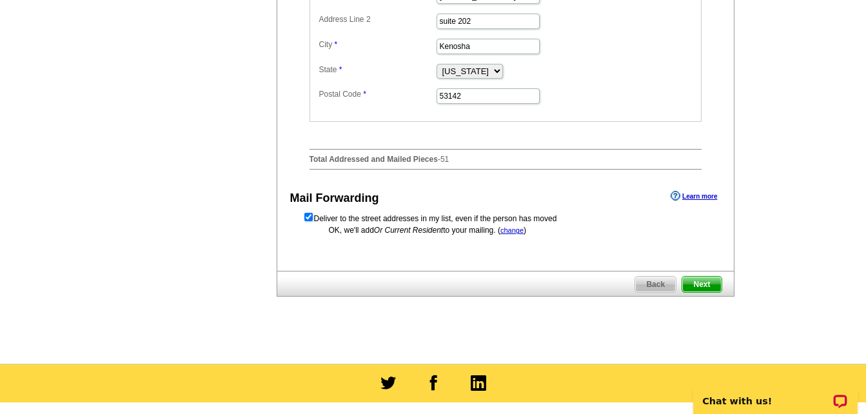
click at [699, 292] on span "Next" at bounding box center [701, 284] width 39 height 15
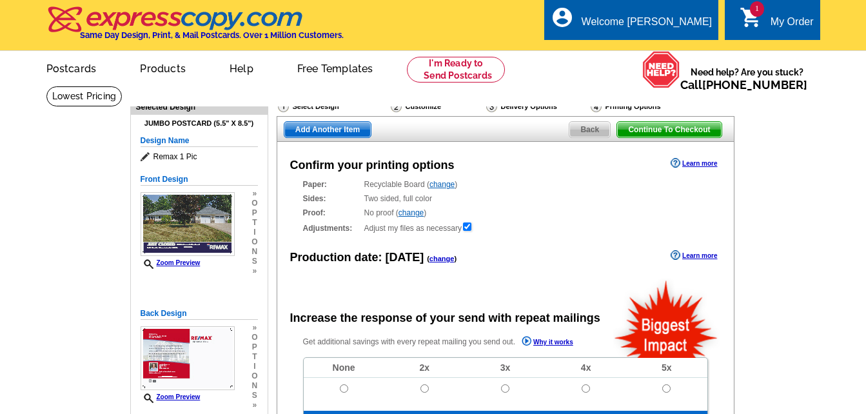
radio input "false"
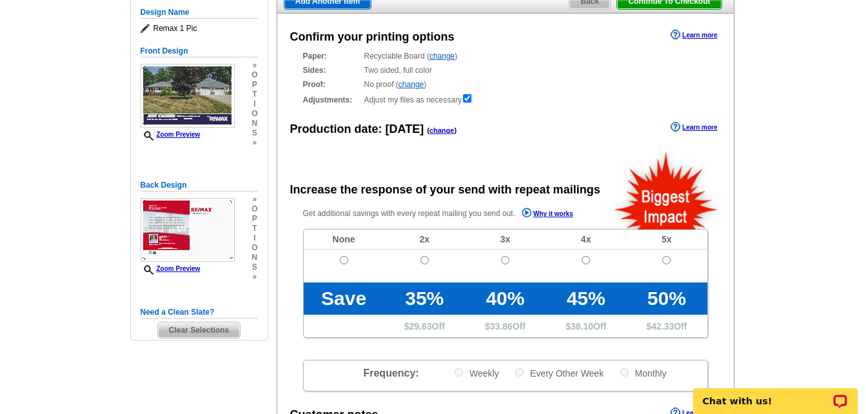
scroll to position [132, 0]
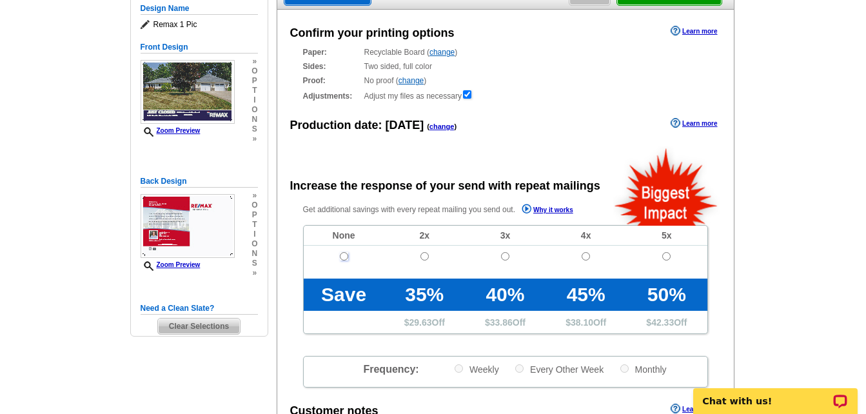
click at [344, 256] on input "radio" at bounding box center [344, 256] width 8 height 8
radio input "true"
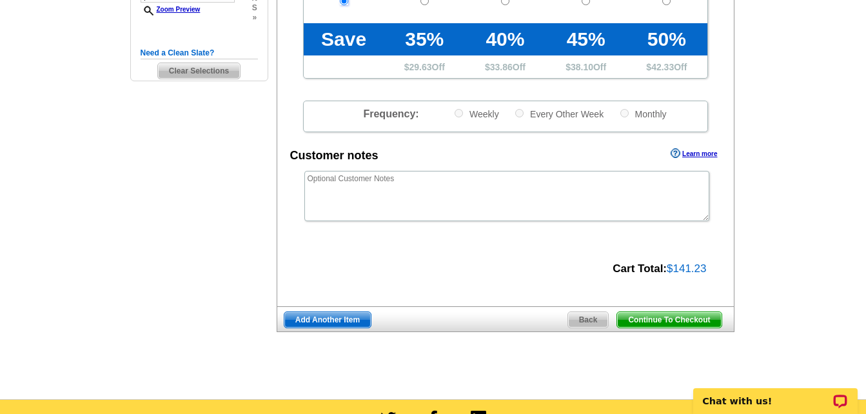
scroll to position [393, 0]
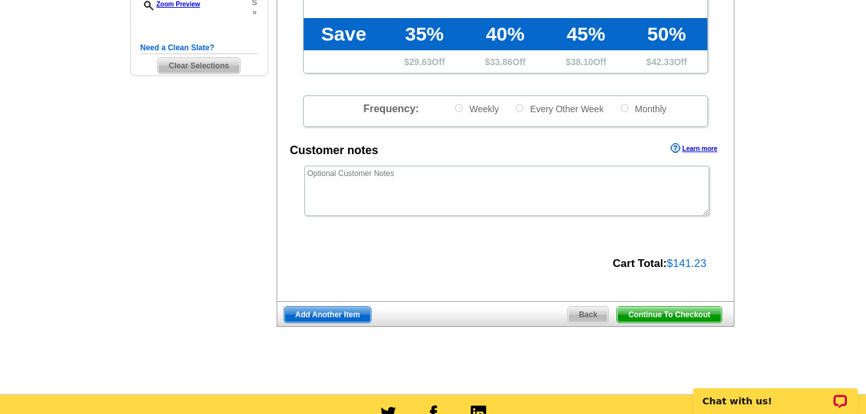
click at [711, 314] on span "Continue To Checkout" at bounding box center [669, 314] width 104 height 15
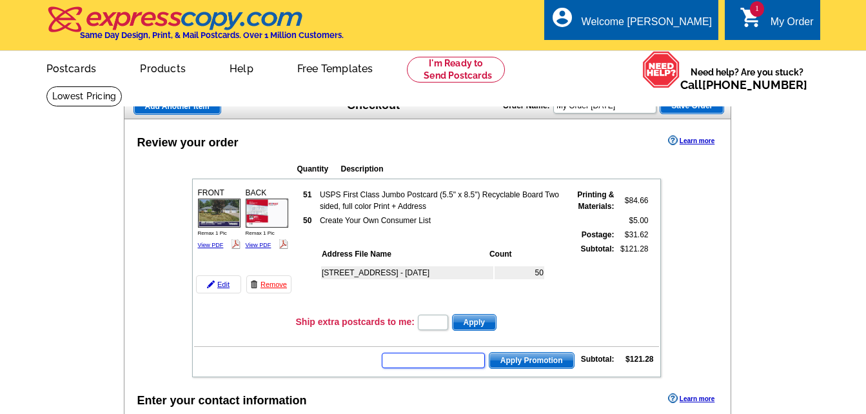
click at [467, 364] on input "text" at bounding box center [433, 360] width 103 height 15
click at [460, 360] on input "text" at bounding box center [433, 360] width 103 height 15
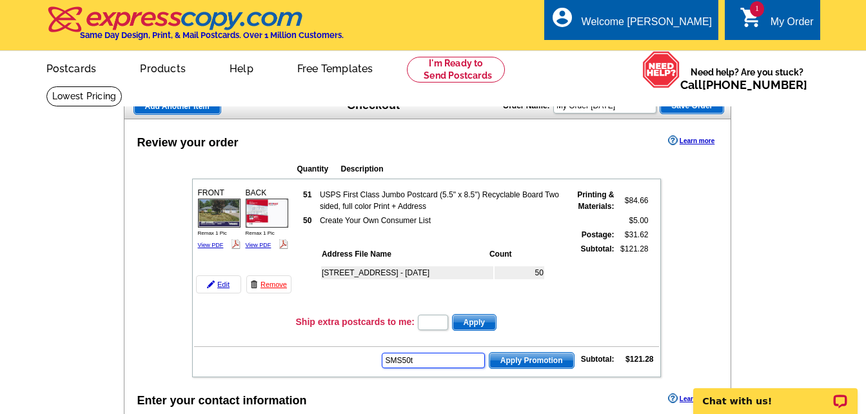
type input "SMS50t"
click at [517, 360] on span "Apply Promotion" at bounding box center [531, 360] width 84 height 15
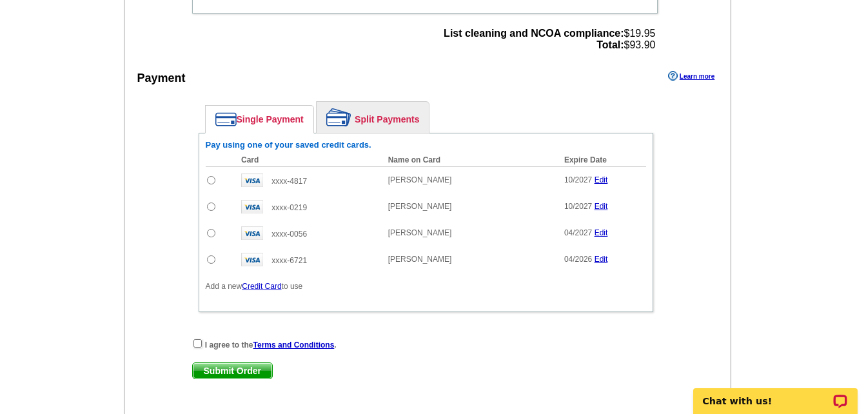
scroll to position [589, 0]
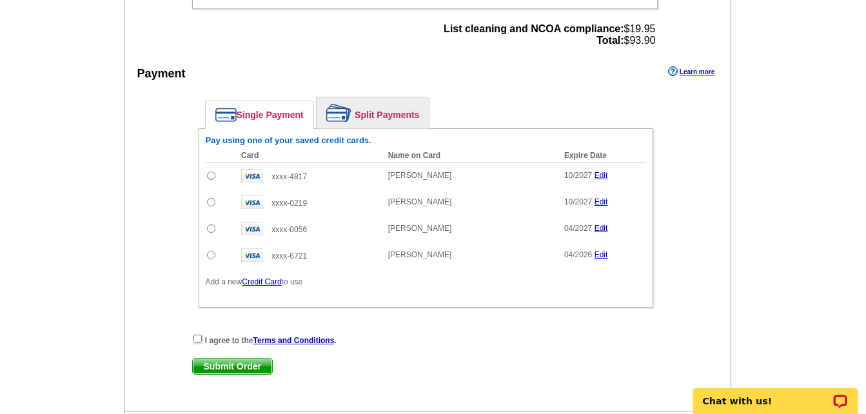
click at [212, 175] on input "radio" at bounding box center [211, 176] width 8 height 8
radio input "true"
click at [200, 336] on input "checkbox" at bounding box center [197, 339] width 8 height 8
checkbox input "true"
click at [228, 369] on span "Submit Order" at bounding box center [232, 365] width 79 height 15
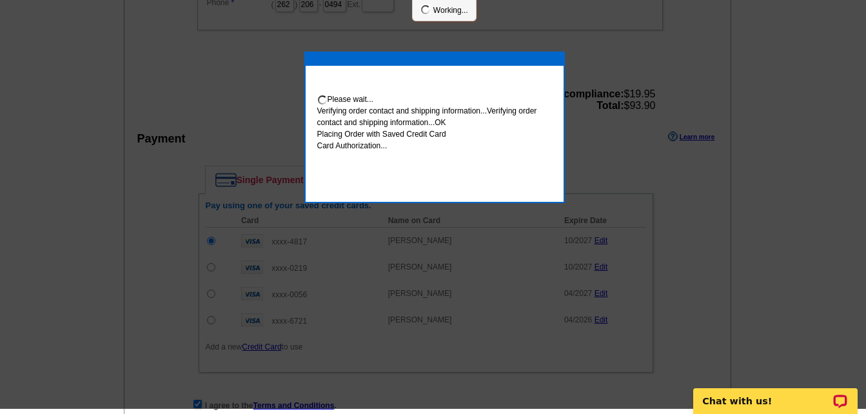
scroll to position [584, 0]
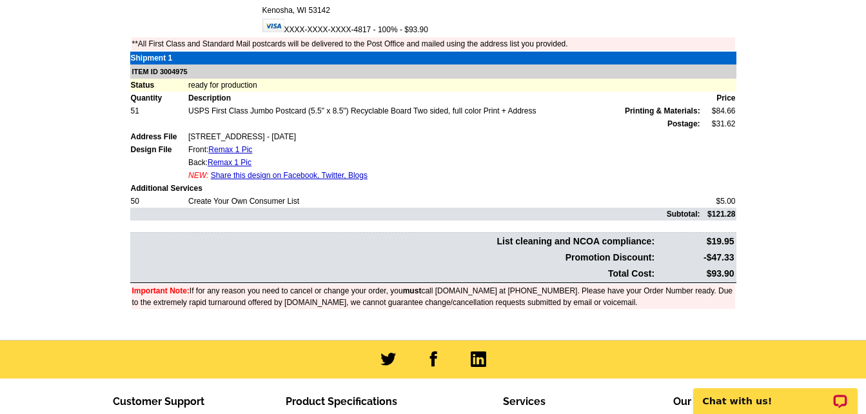
scroll to position [389, 0]
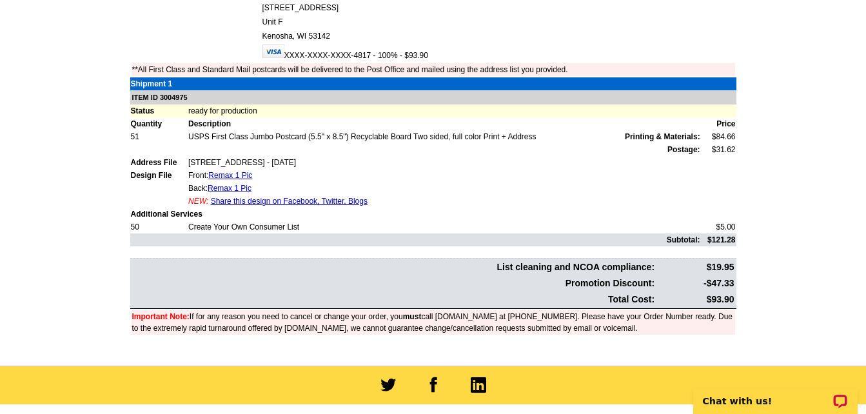
click at [324, 201] on link "Share this design on Facebook, Twitter, Blogs" at bounding box center [289, 201] width 157 height 9
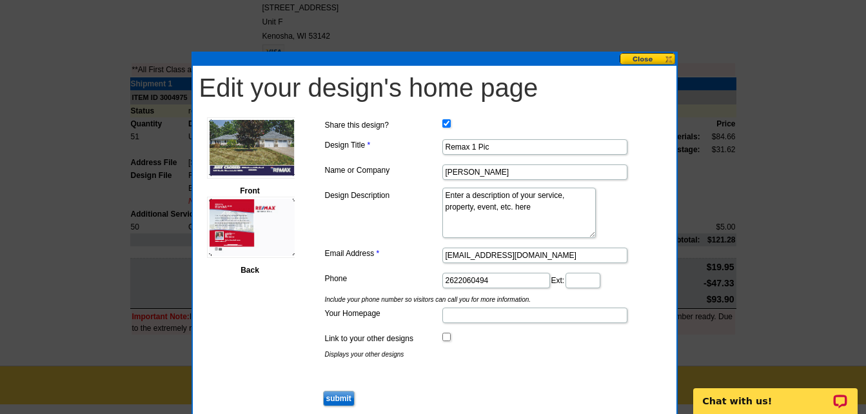
click at [650, 61] on button at bounding box center [648, 59] width 57 height 12
